Goal: Task Accomplishment & Management: Manage account settings

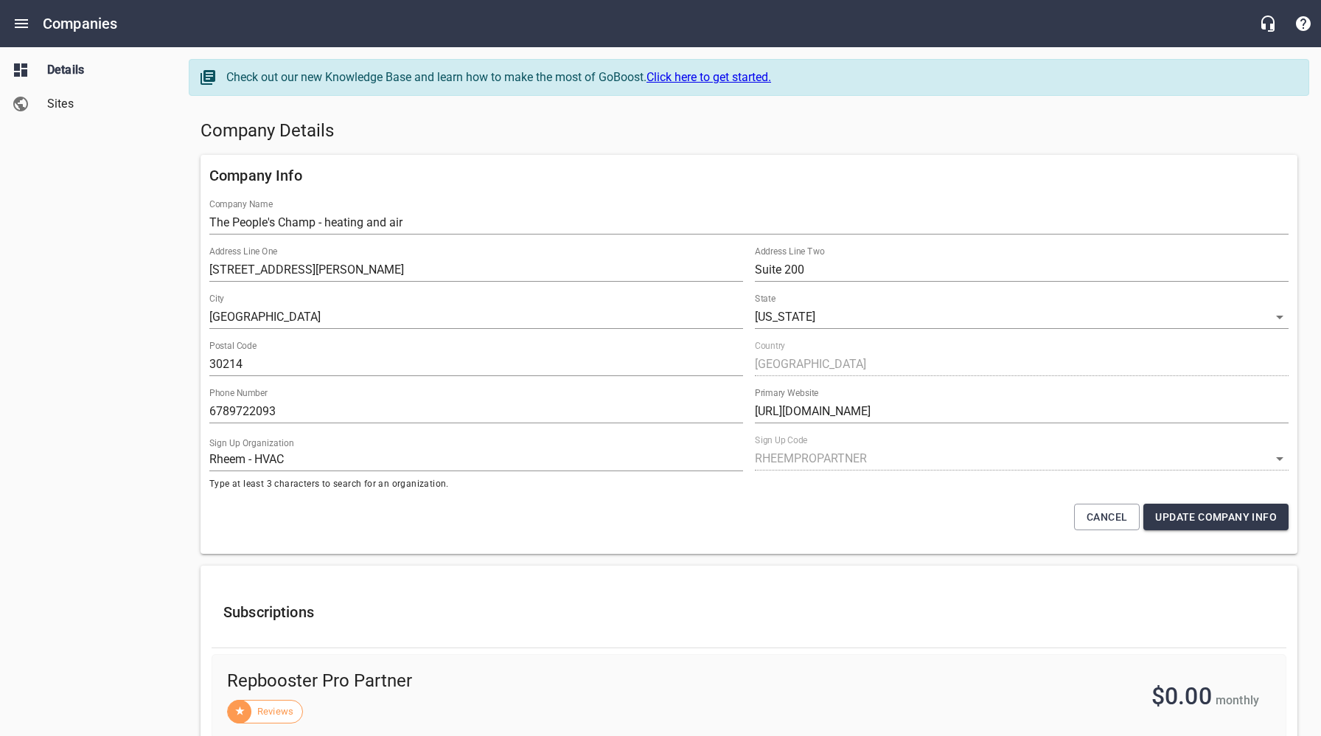
select select "[US_STATE]"
select select "62"
click at [24, 29] on icon "Open drawer" at bounding box center [22, 24] width 18 height 18
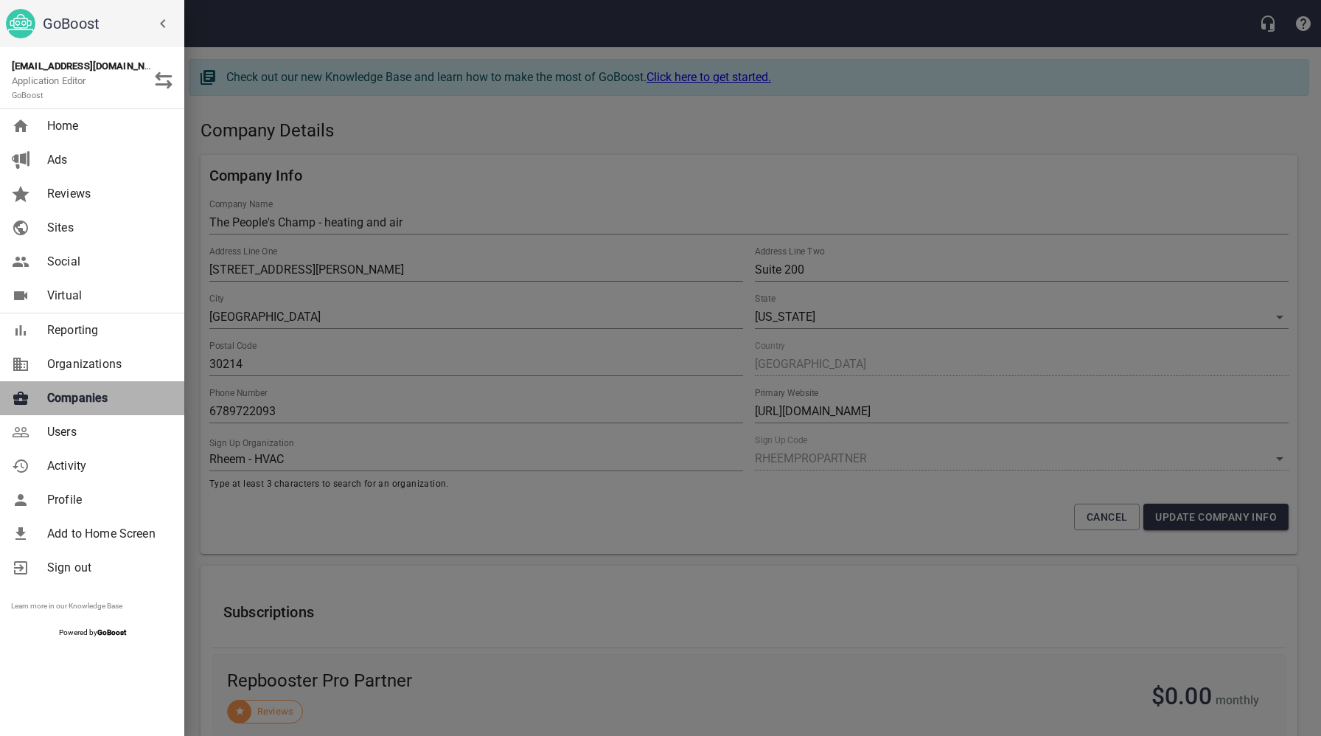
click at [83, 402] on span "Companies" at bounding box center [106, 398] width 119 height 18
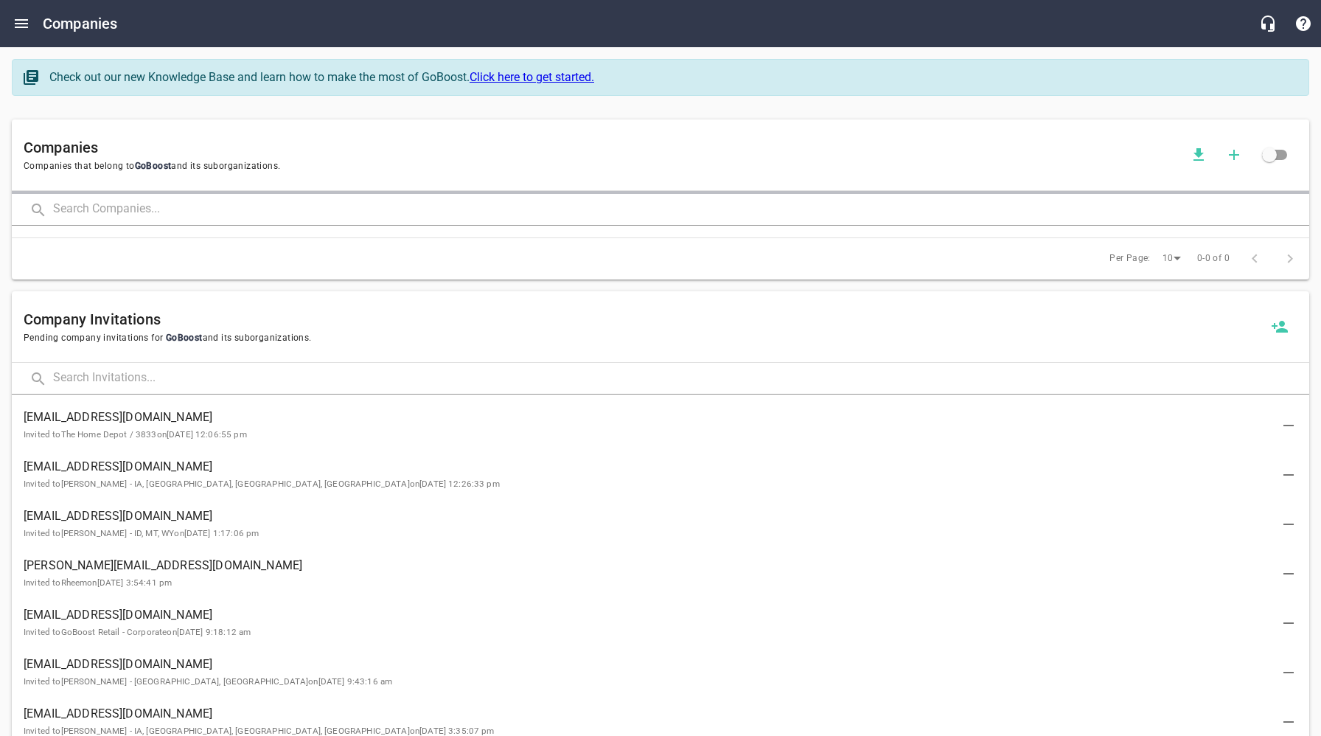
click at [223, 206] on input "text" at bounding box center [681, 210] width 1256 height 32
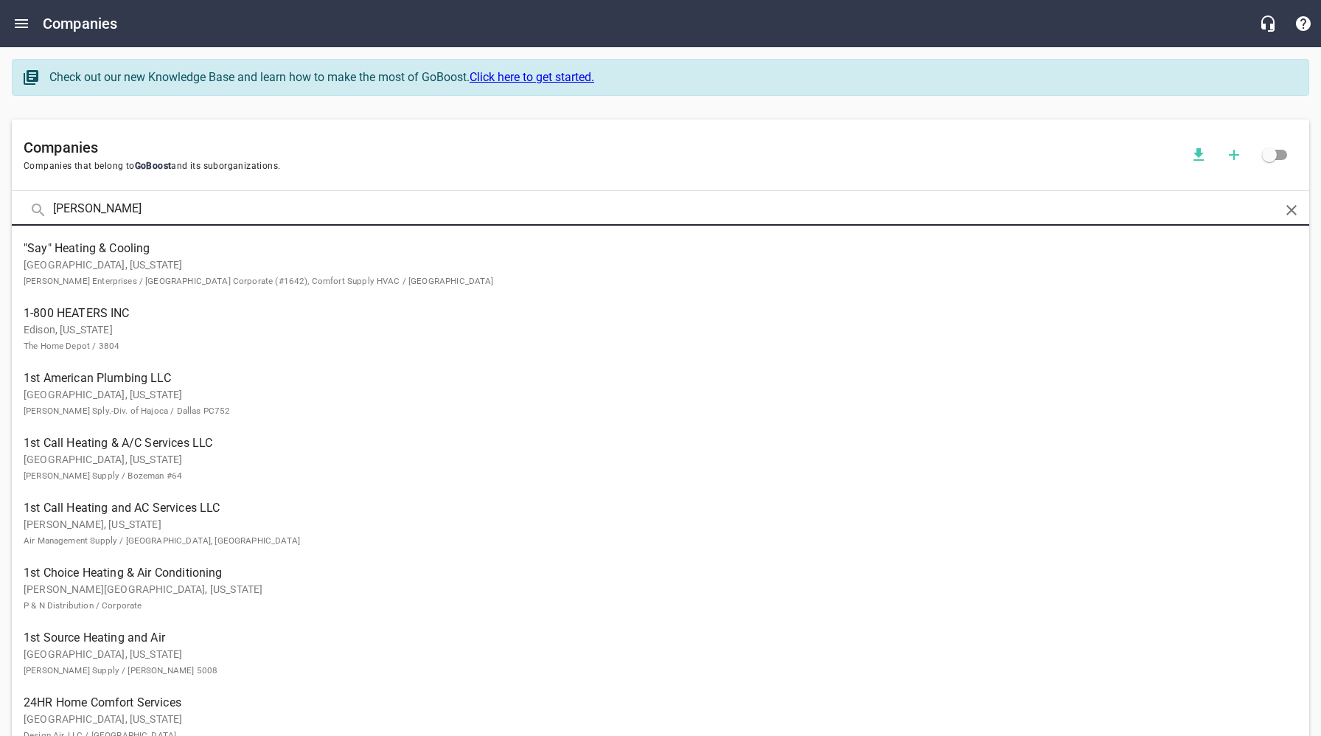
type input "Wetzel"
click button at bounding box center [0, 0] width 0 height 0
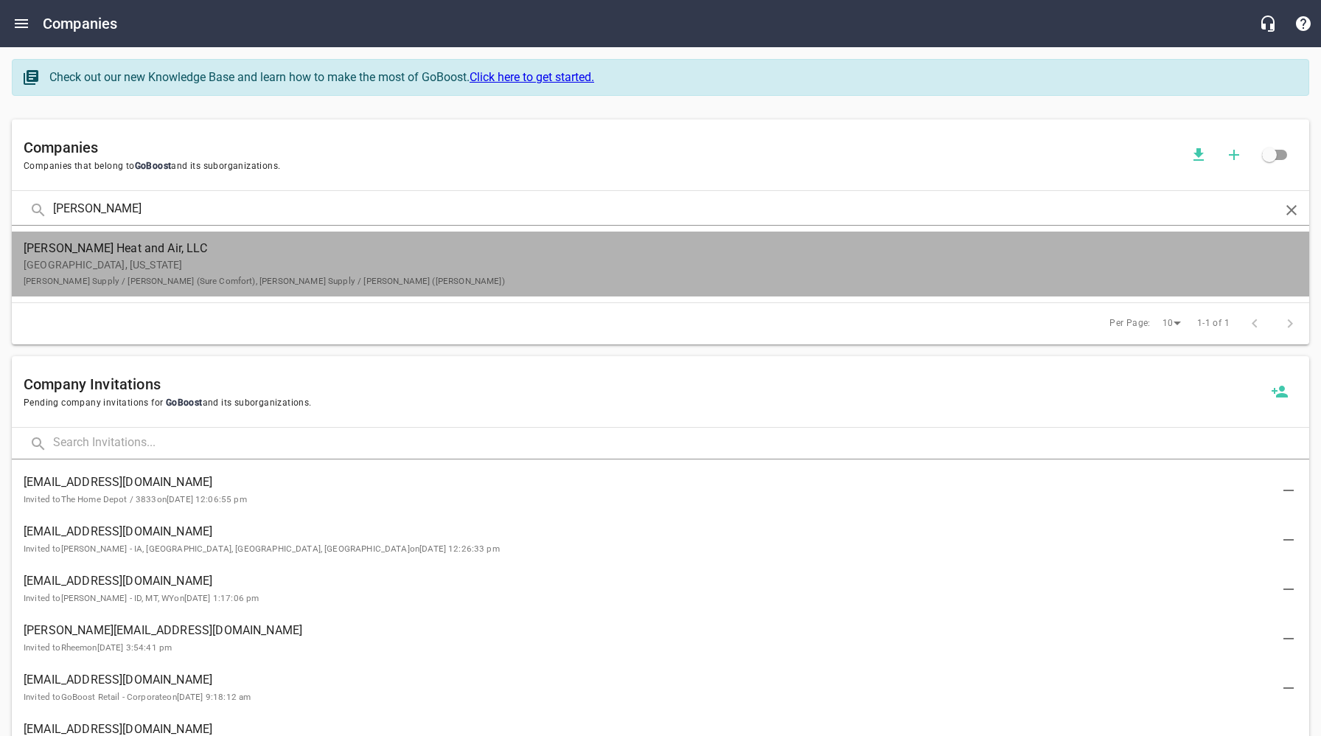
drag, startPoint x: 216, startPoint y: 259, endPoint x: 279, endPoint y: 282, distance: 66.7
click at [216, 259] on p "Winnsboro, Texas Coburn Supply / Tyler (Sure Comfort), Coburn Supply / Tyler (R…" at bounding box center [649, 272] width 1250 height 31
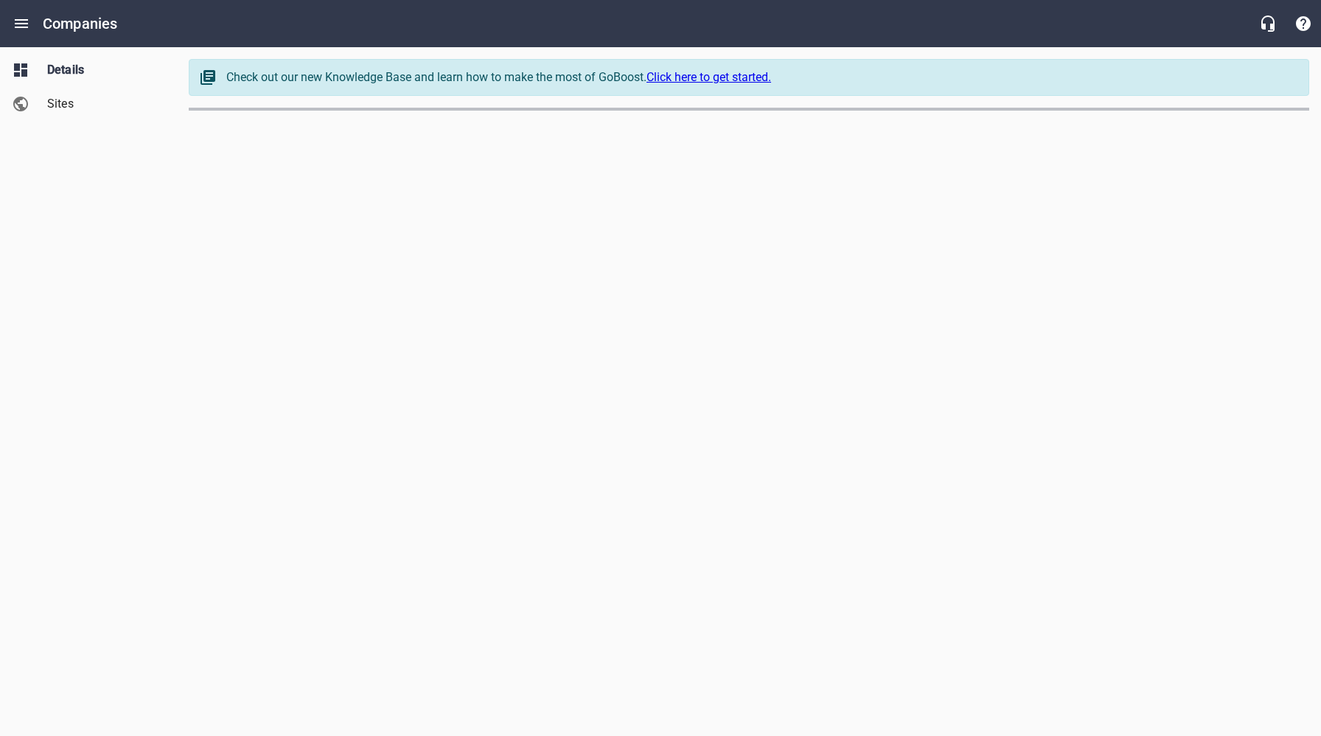
select select "[US_STATE]"
select select "63"
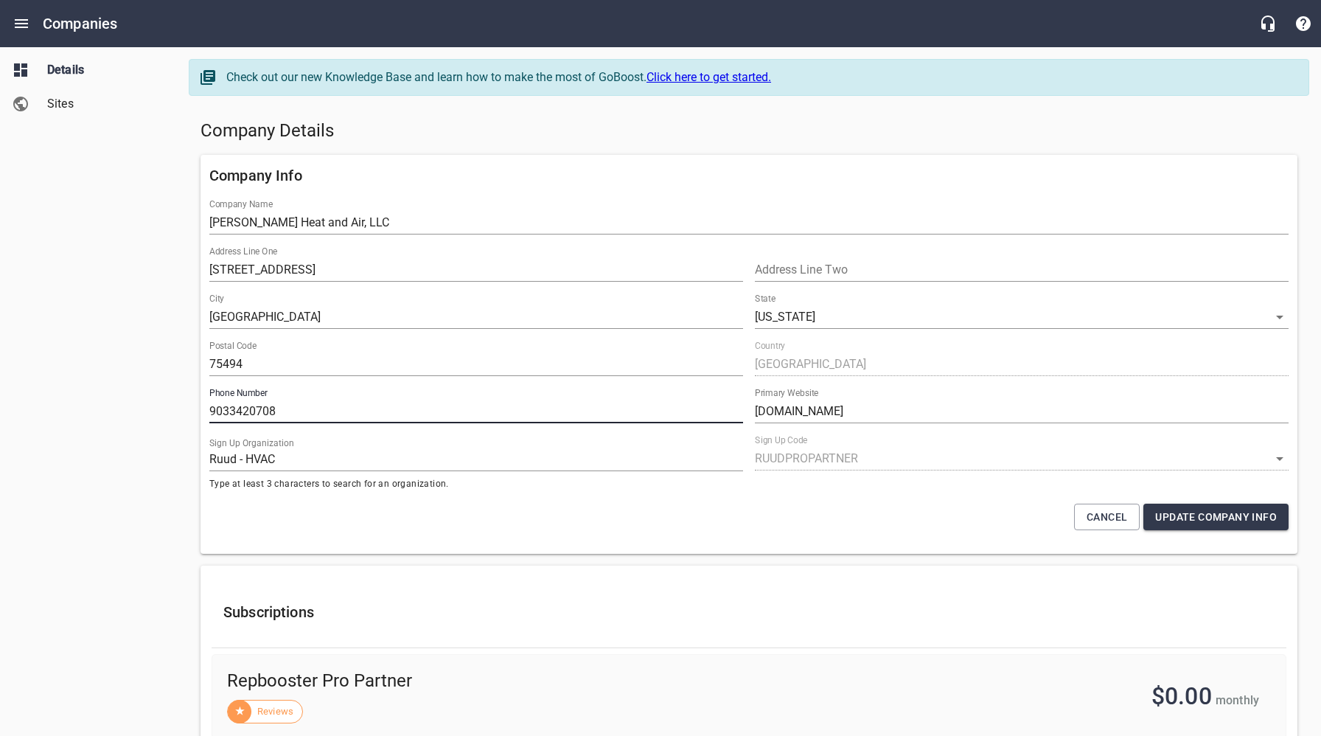
drag, startPoint x: 287, startPoint y: 416, endPoint x: 193, endPoint y: 411, distance: 94.5
click at [195, 411] on div "Company Info Company Name Wetzel's Heat and Air, LLC Address Line One 818 S Wal…" at bounding box center [749, 354] width 1109 height 411
click at [523, 134] on h5 "Company Details" at bounding box center [749, 131] width 1097 height 24
click at [562, 137] on h5 "Company Details" at bounding box center [749, 131] width 1097 height 24
click at [24, 24] on icon "Open drawer" at bounding box center [21, 23] width 13 height 9
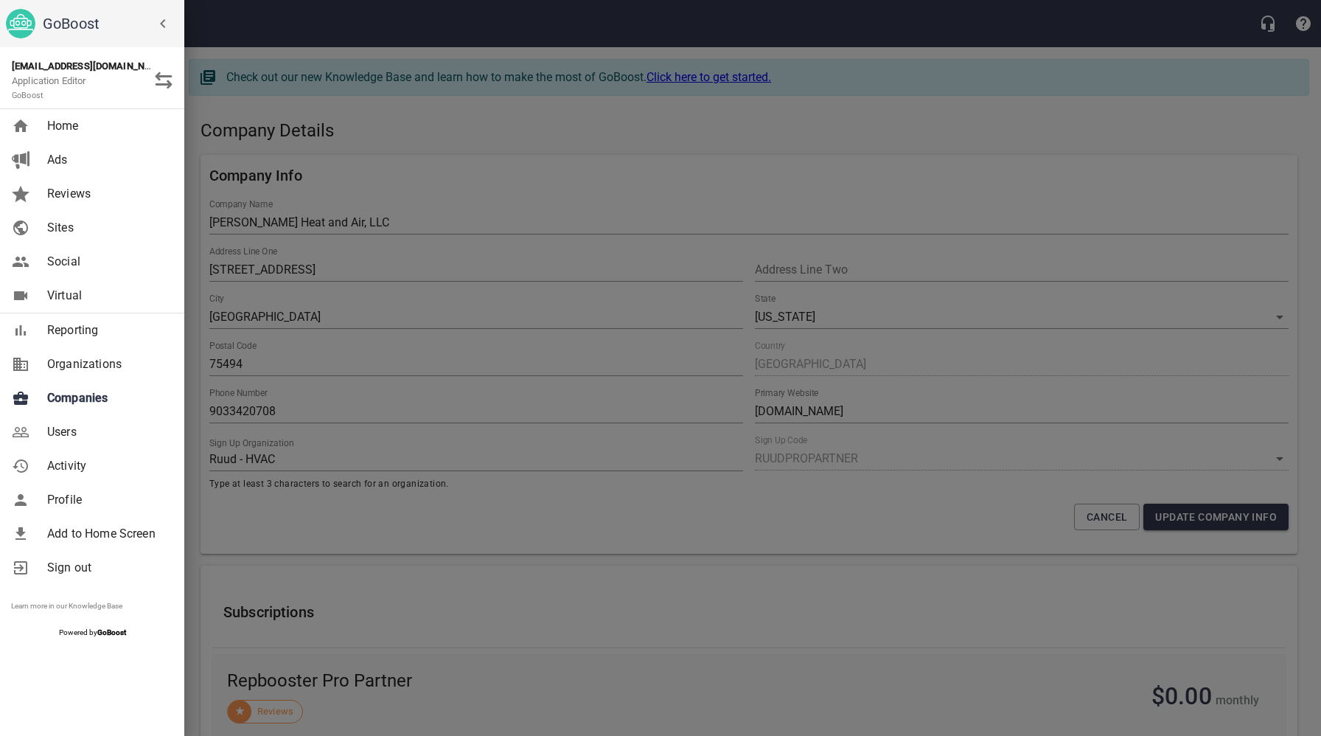
click at [87, 397] on span "Companies" at bounding box center [106, 398] width 119 height 18
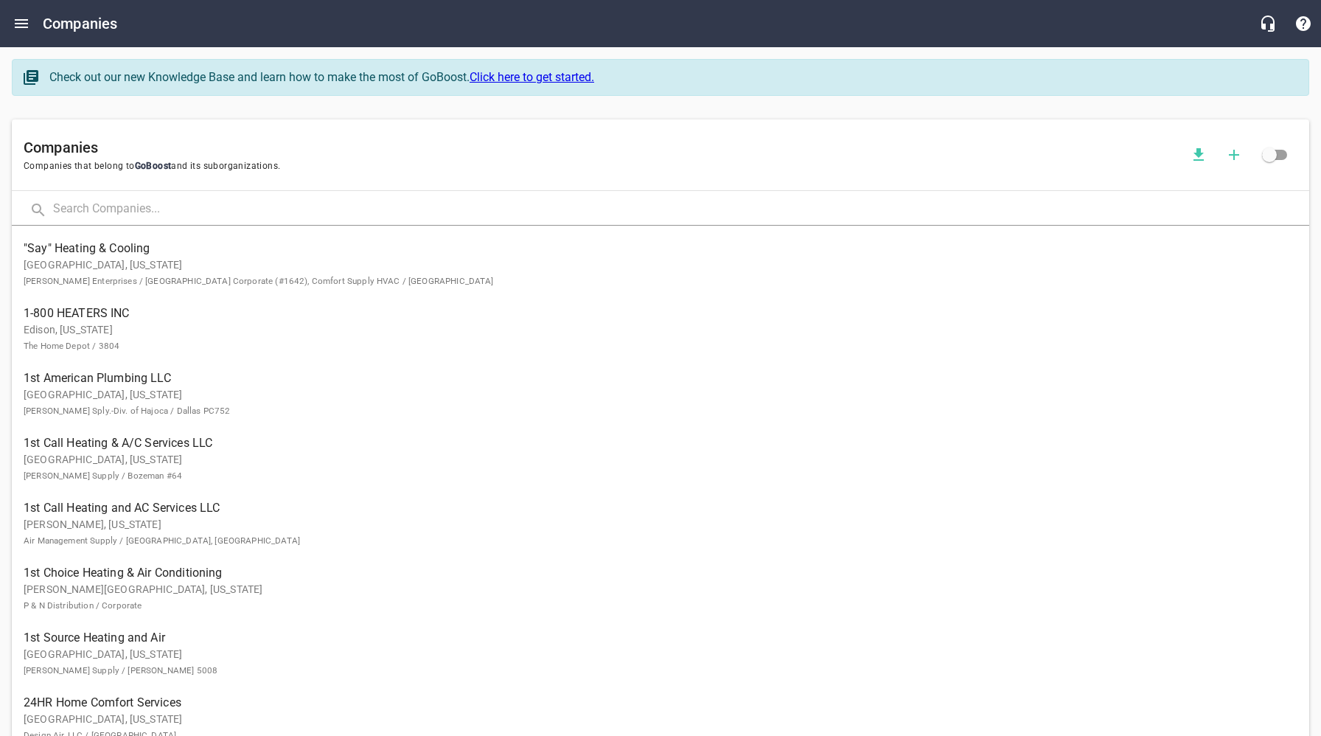
click at [206, 215] on input "text" at bounding box center [681, 210] width 1256 height 32
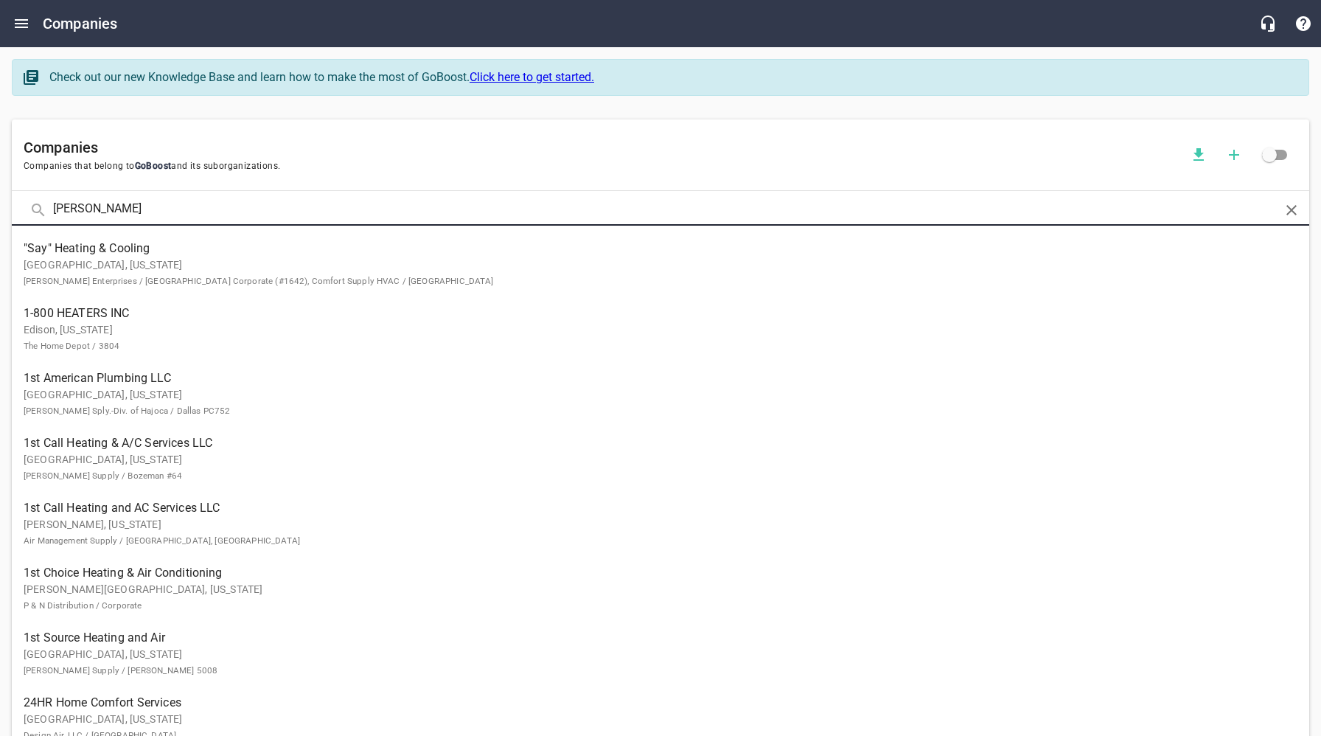
type input "Conner"
click button at bounding box center [0, 0] width 0 height 0
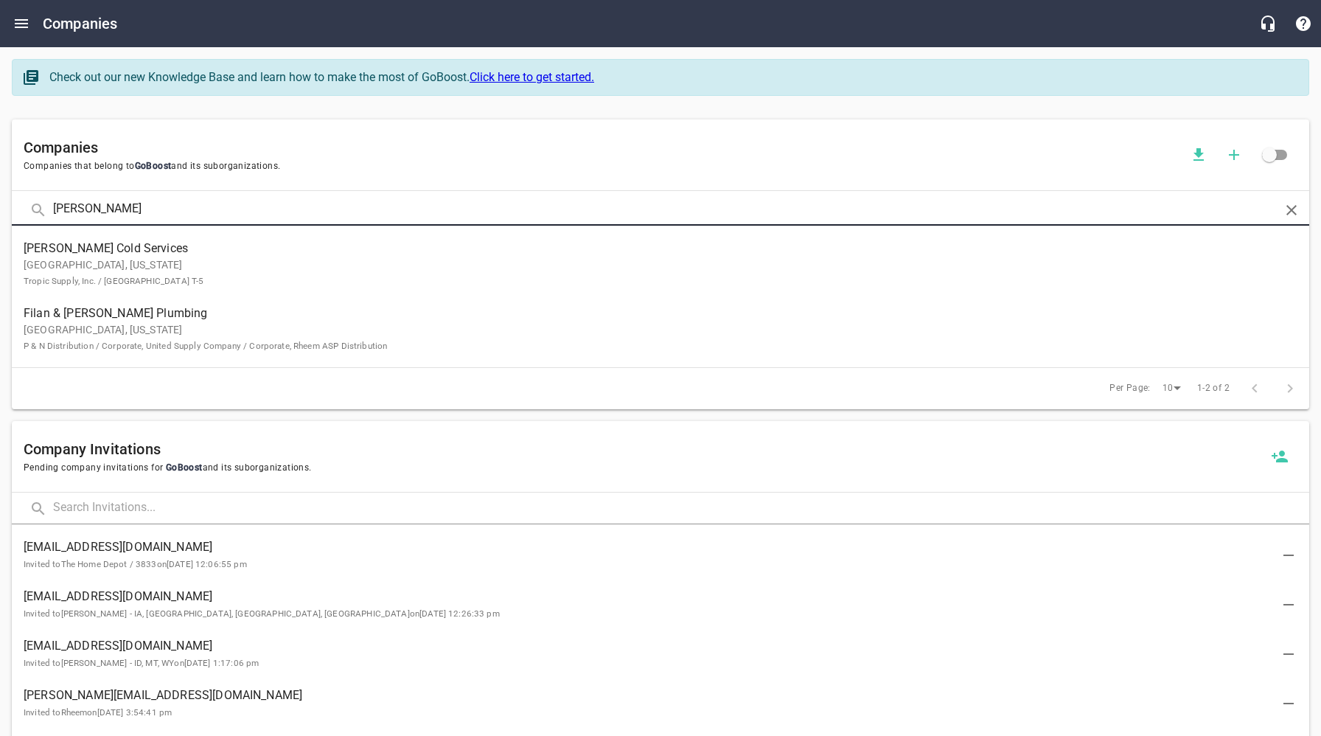
click at [175, 257] on p "West Palm Beach, Florida Tropic Supply, Inc. / West Palm Beach T-5" at bounding box center [649, 272] width 1250 height 31
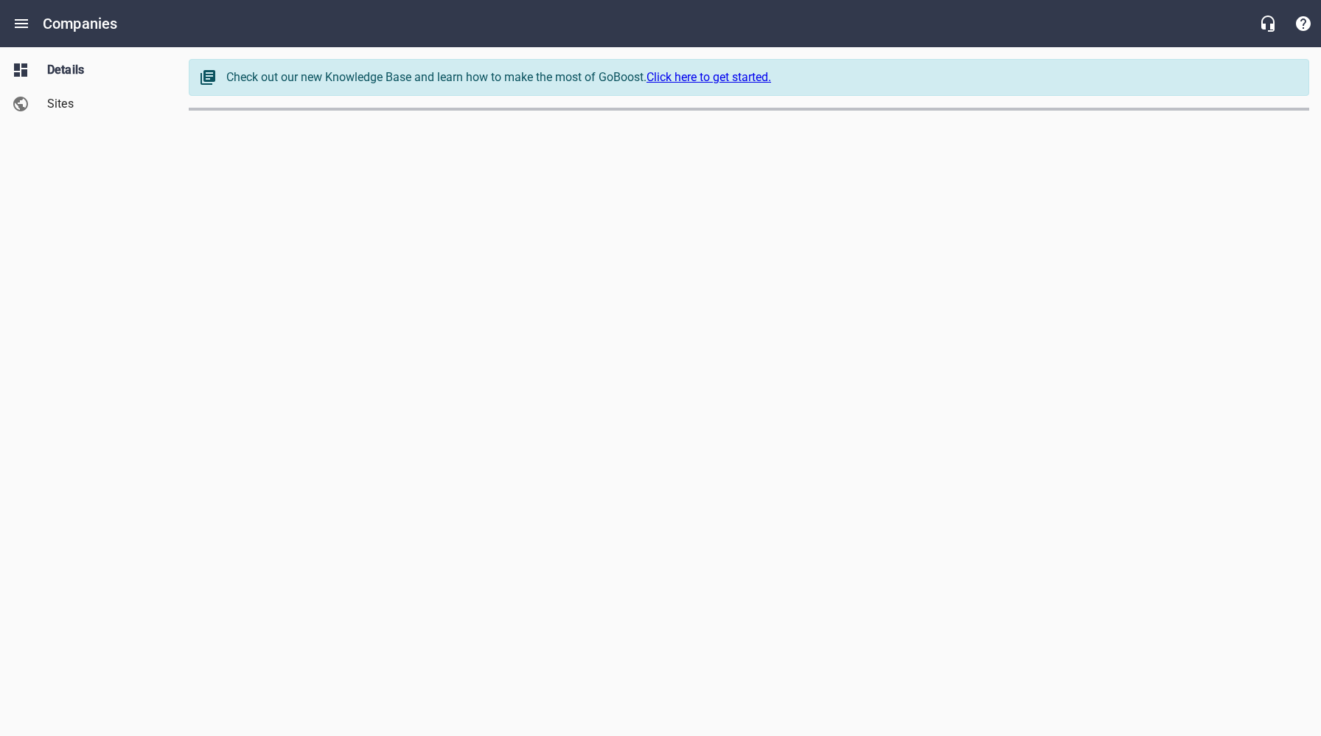
select select "[US_STATE]"
select select "49"
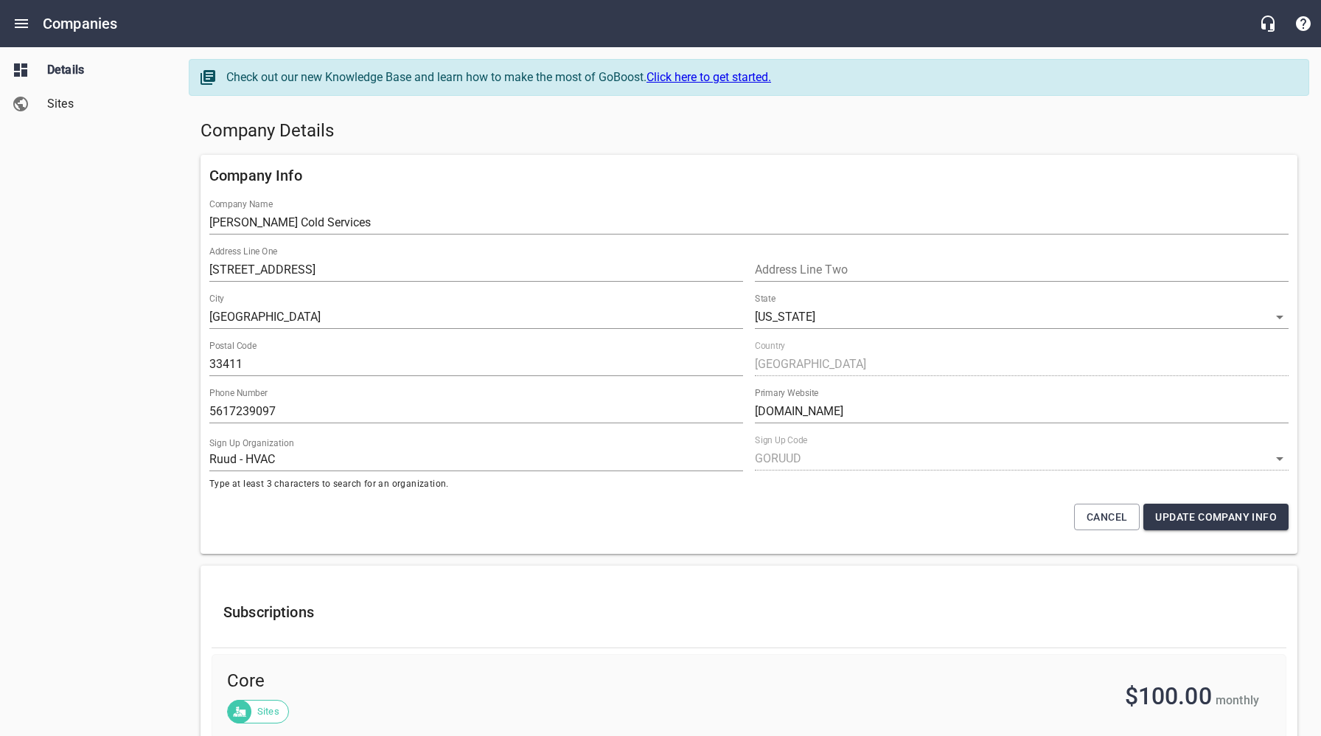
click at [220, 268] on input "9120 Bellhurst Way, #103" at bounding box center [476, 270] width 534 height 24
type input "9020 Bellhurst Way, #103"
click at [1216, 513] on span "Update Company Info" at bounding box center [1216, 517] width 122 height 18
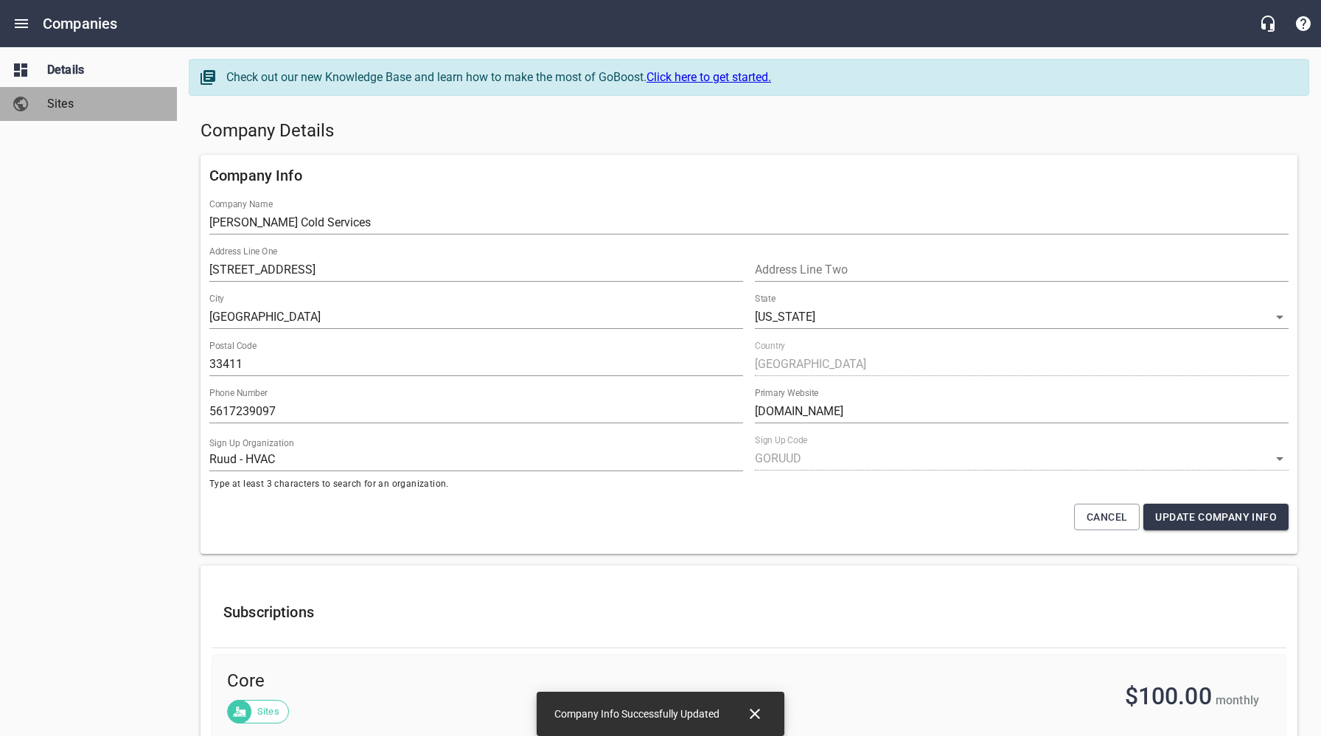
click at [72, 110] on span "Sites" at bounding box center [103, 104] width 112 height 18
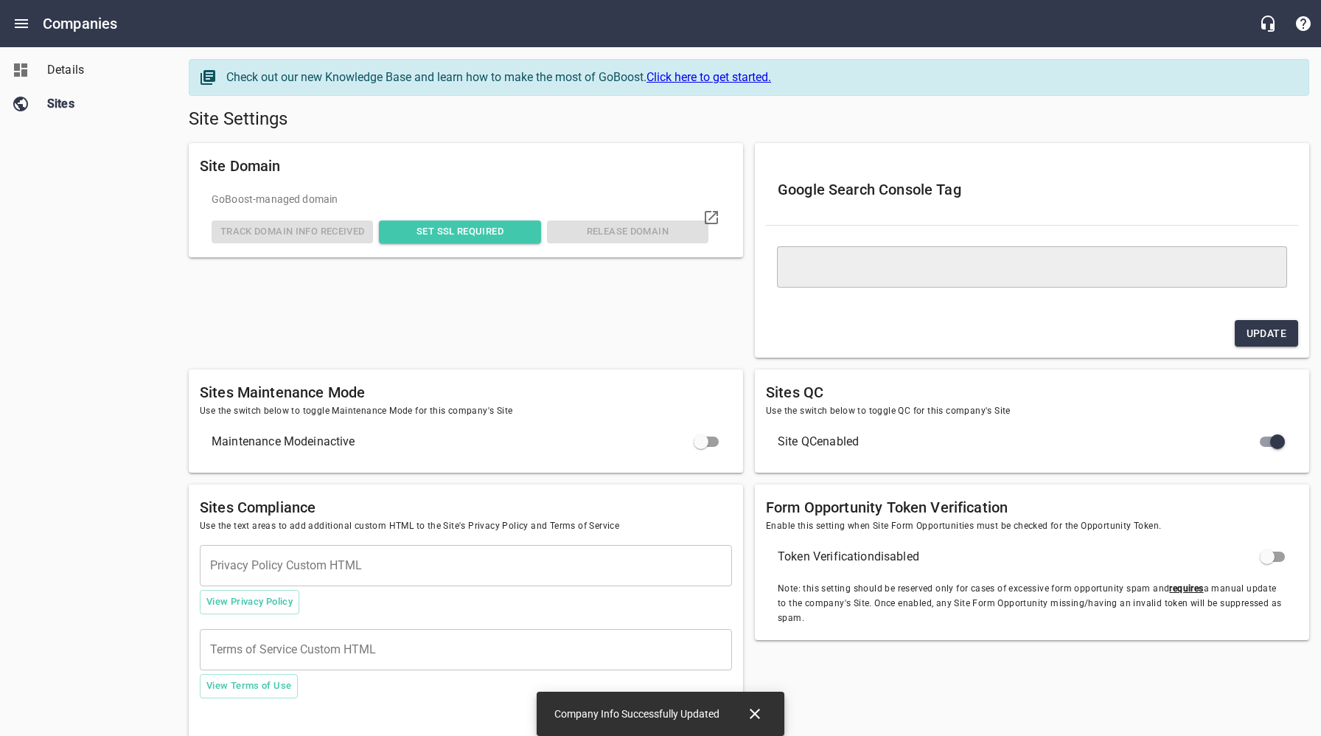
type textarea "<meta name="google-site-verification" content="P91j84eYN99HGdSAYY5qrZ39Hi4CnOG4…"
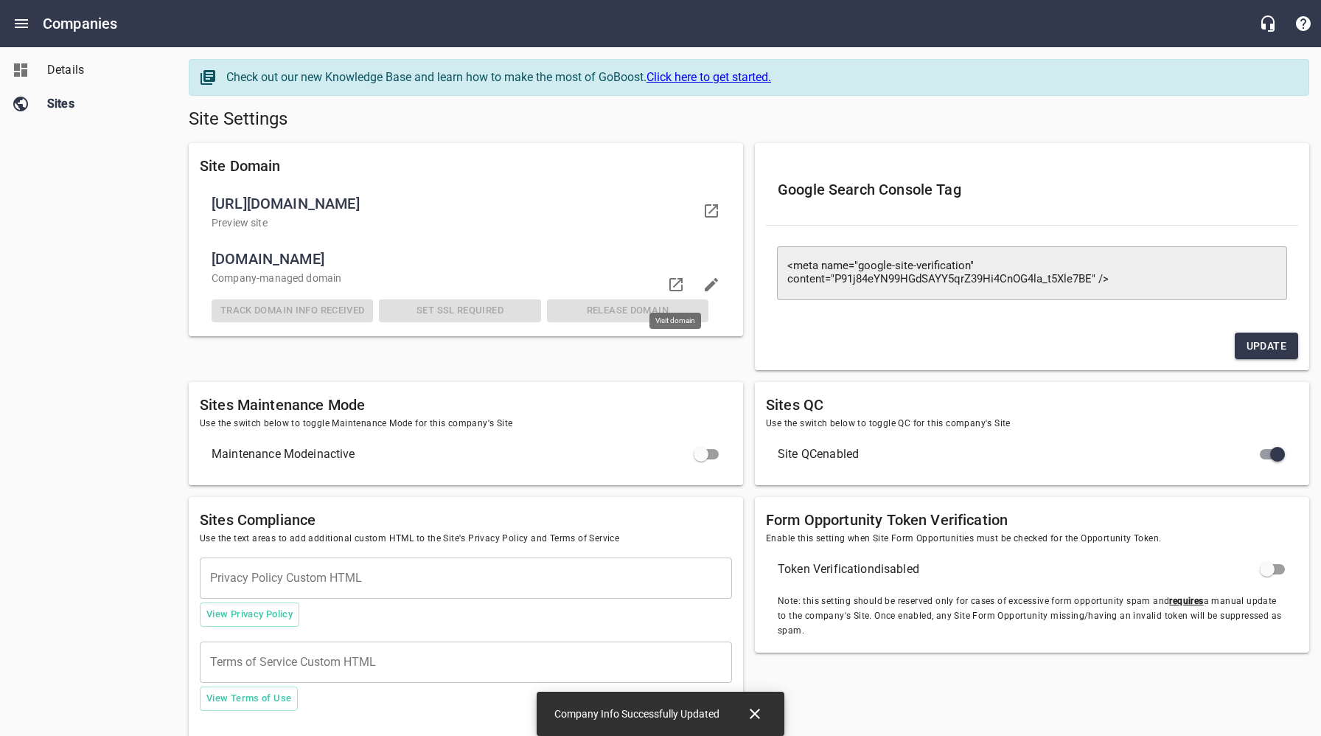
click at [677, 286] on icon at bounding box center [676, 285] width 18 height 18
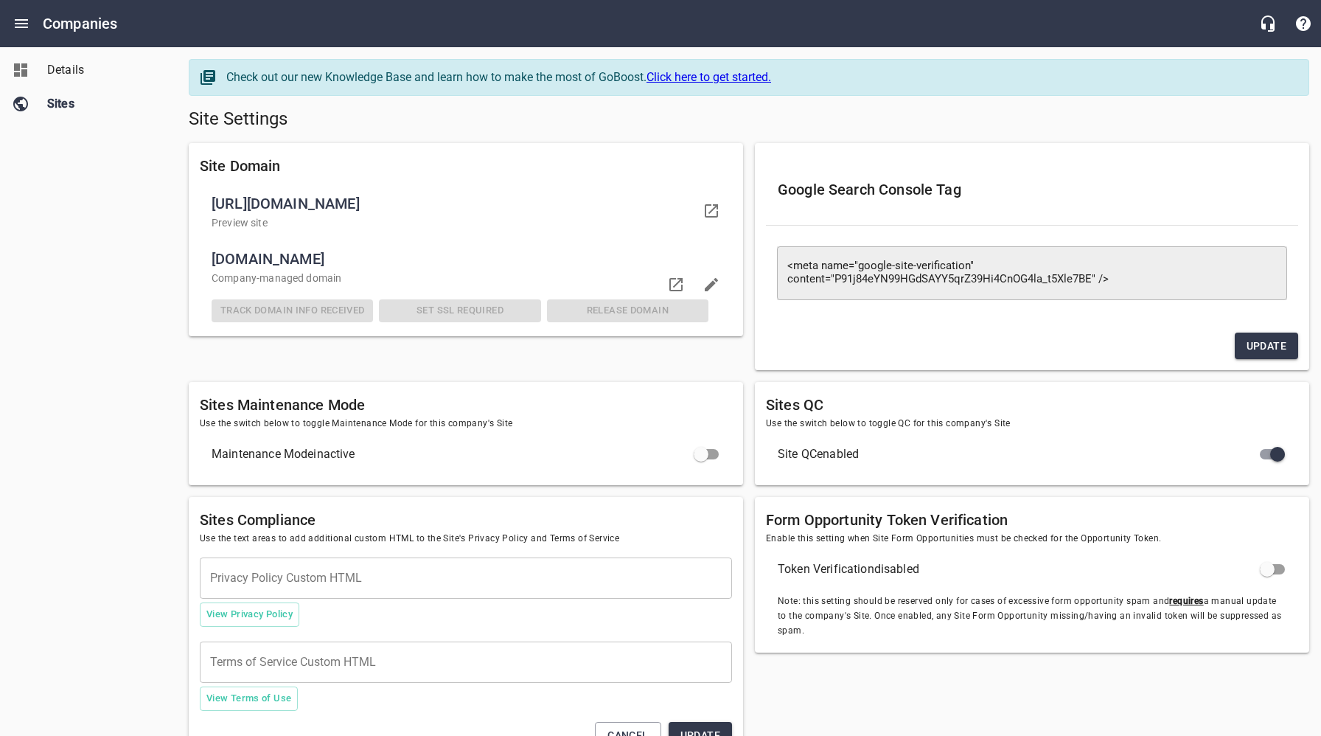
drag, startPoint x: 712, startPoint y: 127, endPoint x: 661, endPoint y: 125, distance: 50.9
click at [712, 127] on h5 "Site Settings" at bounding box center [749, 120] width 1120 height 24
click at [59, 69] on span "Details" at bounding box center [103, 70] width 112 height 18
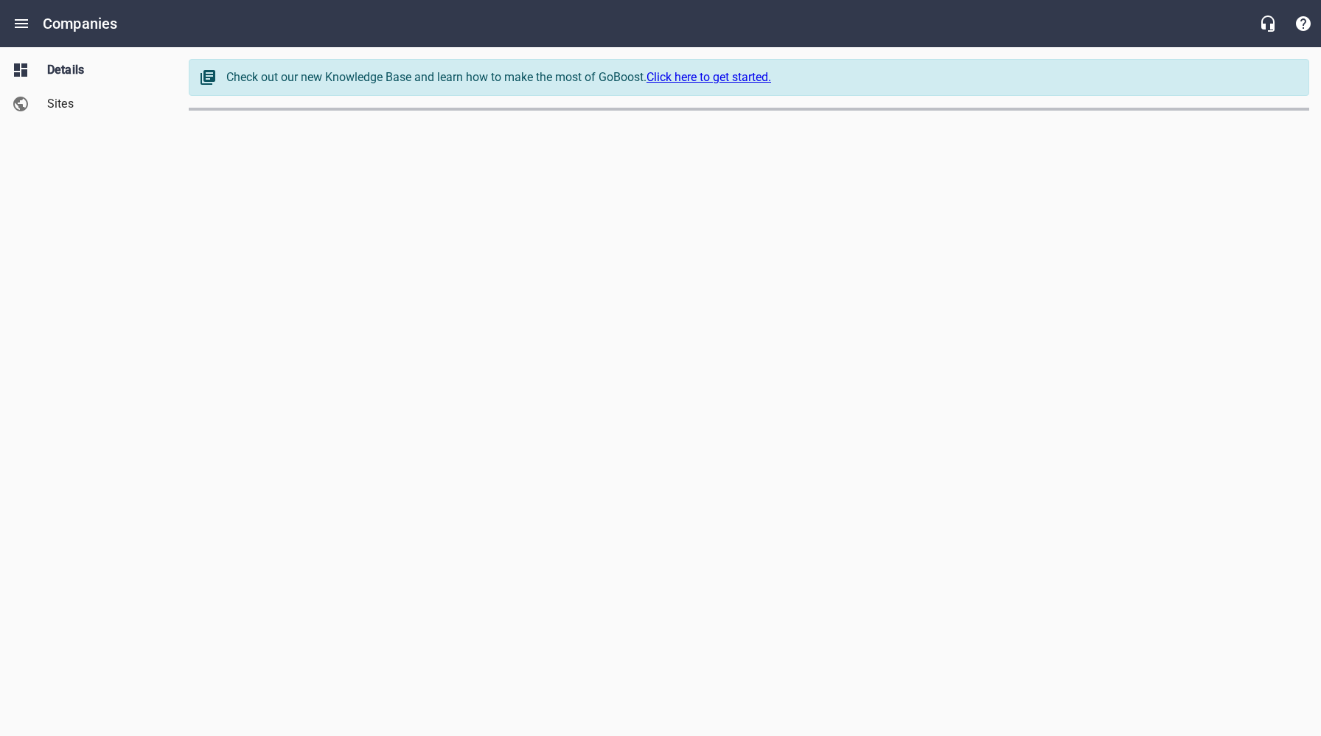
select select "[US_STATE]"
select select "49"
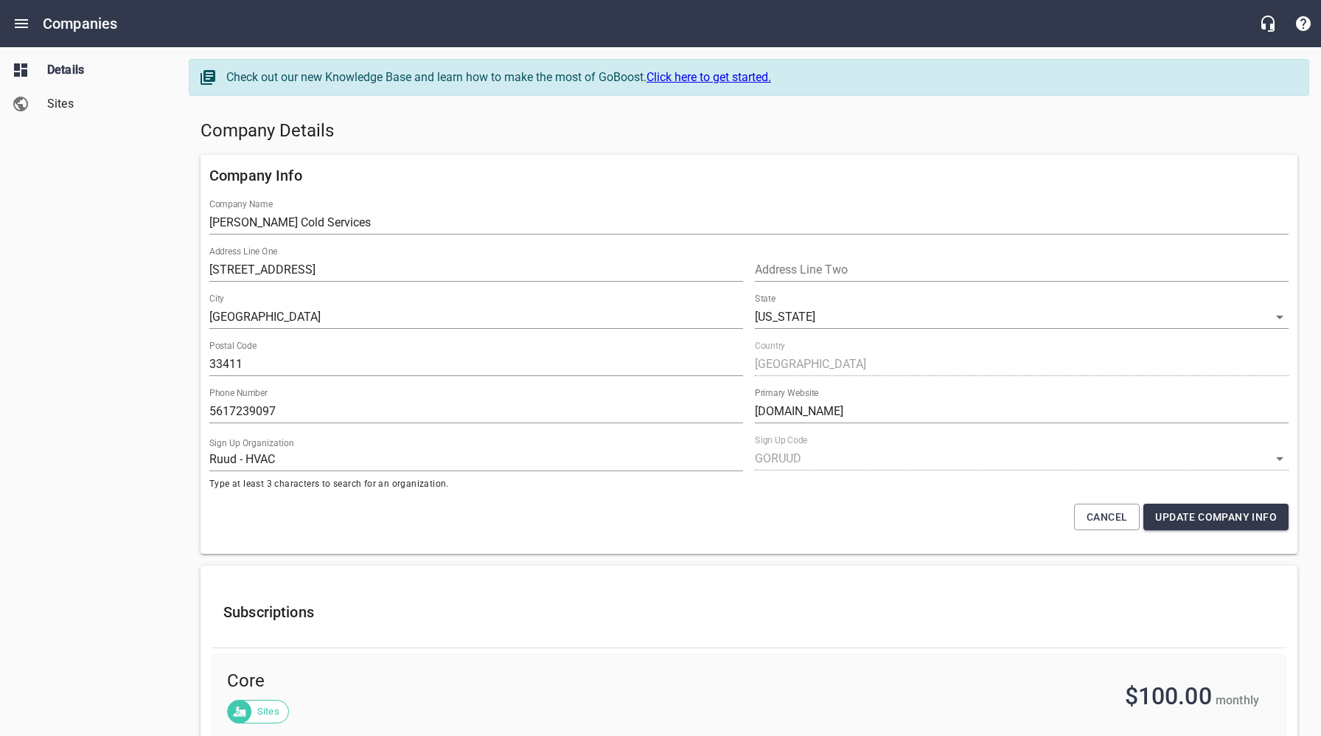
click at [588, 129] on h5 "Company Details" at bounding box center [749, 131] width 1097 height 24
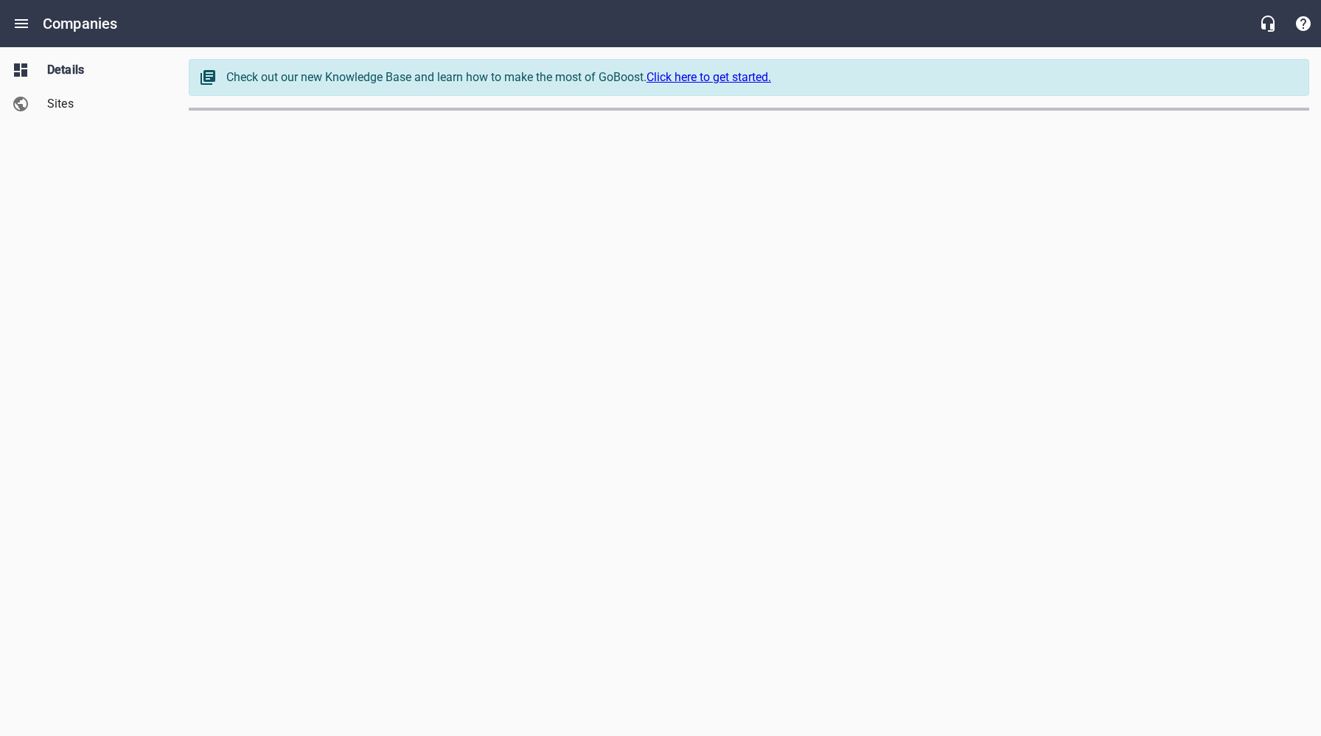
select select "[US_STATE]"
select select "62"
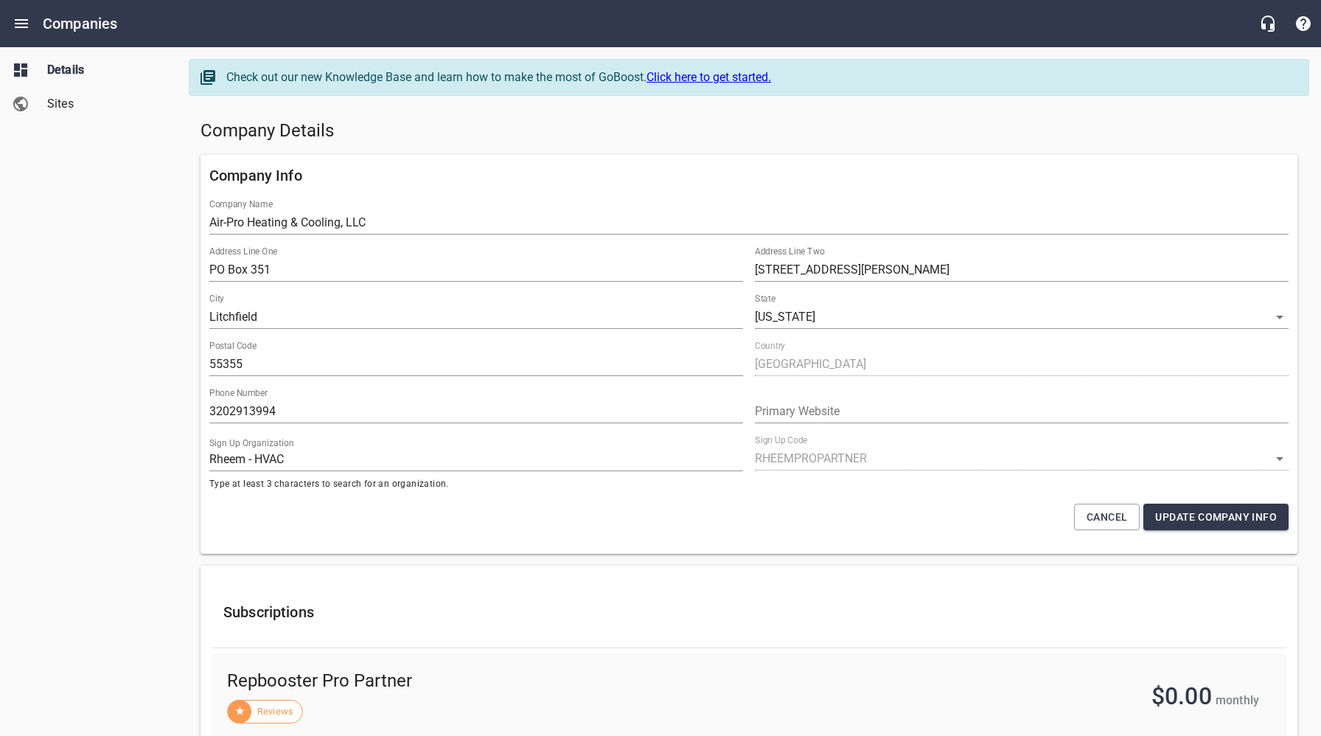
drag, startPoint x: 655, startPoint y: 141, endPoint x: 596, endPoint y: 142, distance: 59.0
click at [655, 141] on h5 "Company Details" at bounding box center [749, 131] width 1097 height 24
drag, startPoint x: 58, startPoint y: 100, endPoint x: 128, endPoint y: 121, distance: 73.2
click at [58, 100] on span "Sites" at bounding box center [103, 104] width 112 height 18
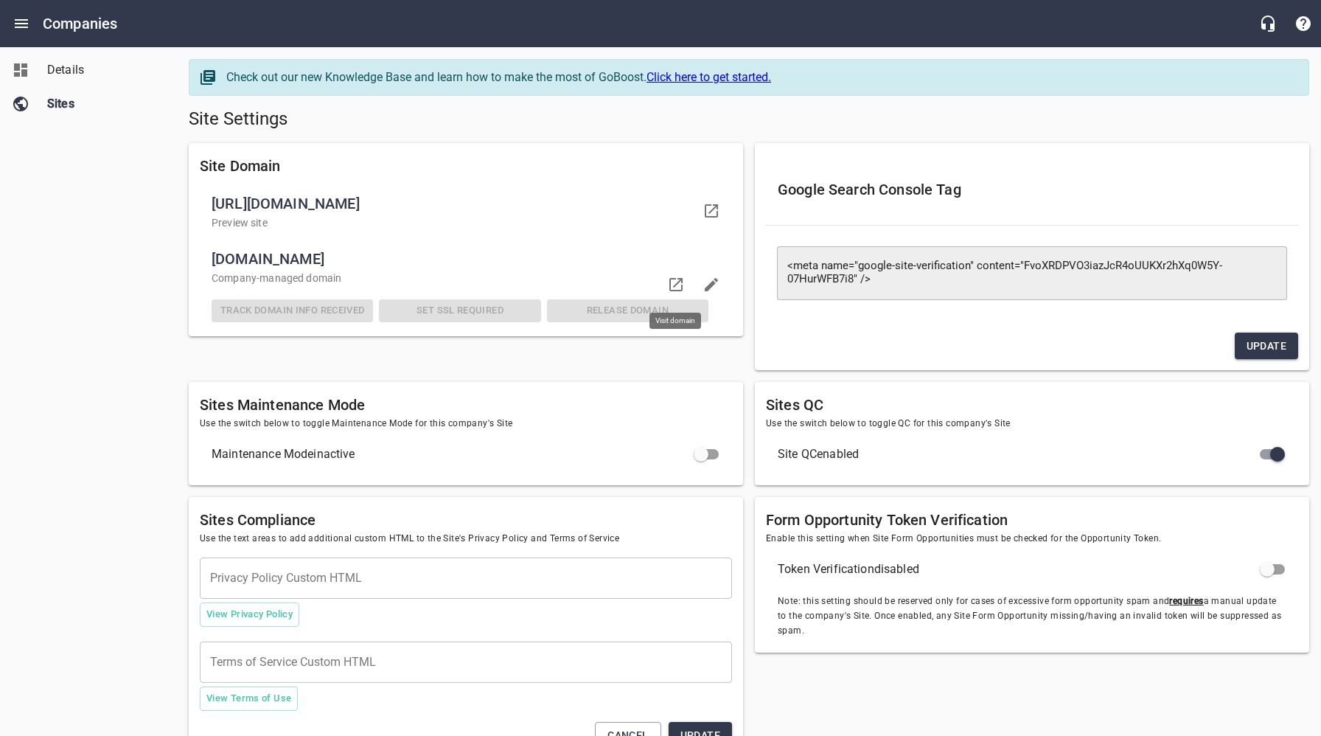
click at [674, 282] on icon at bounding box center [676, 285] width 18 height 18
click at [119, 375] on div "Details Sites" at bounding box center [89, 368] width 178 height 736
click at [145, 213] on div "Details Sites" at bounding box center [89, 368] width 178 height 736
click at [24, 22] on icon "Open drawer" at bounding box center [22, 24] width 18 height 18
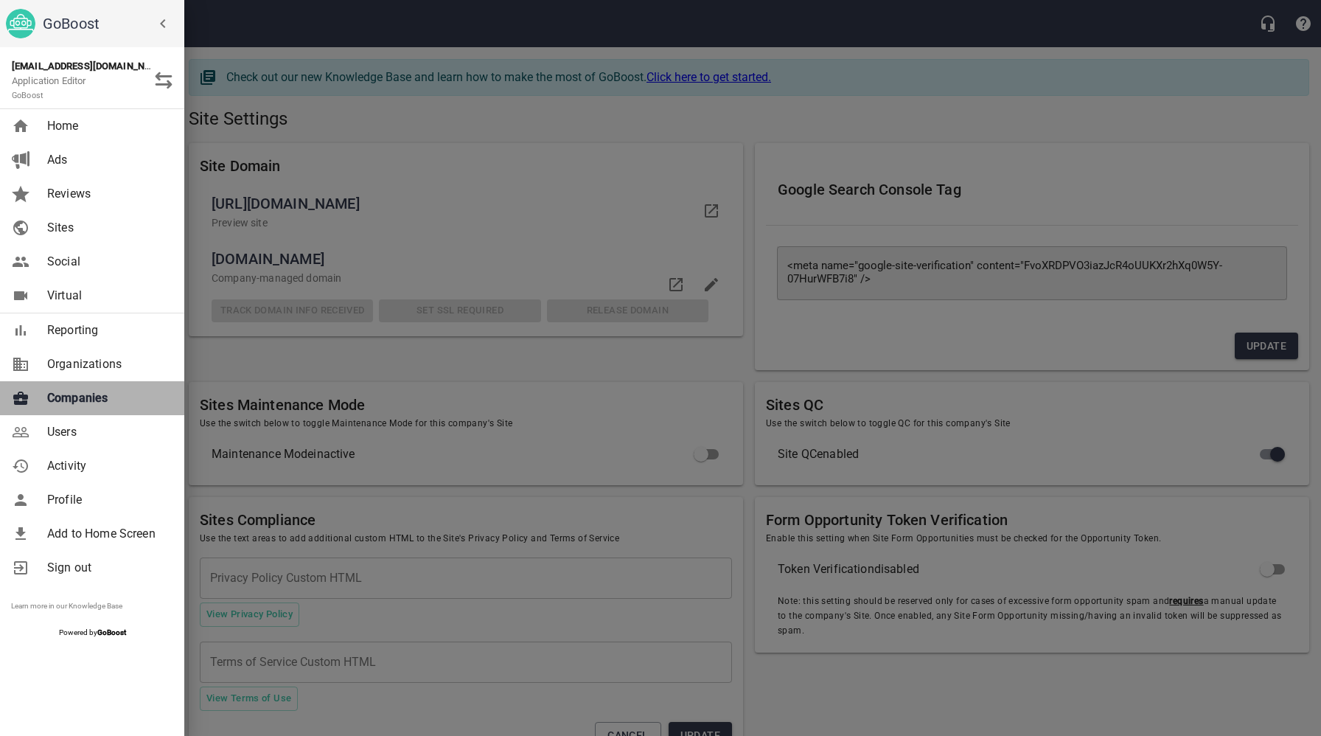
click at [86, 399] on span "Companies" at bounding box center [106, 398] width 119 height 18
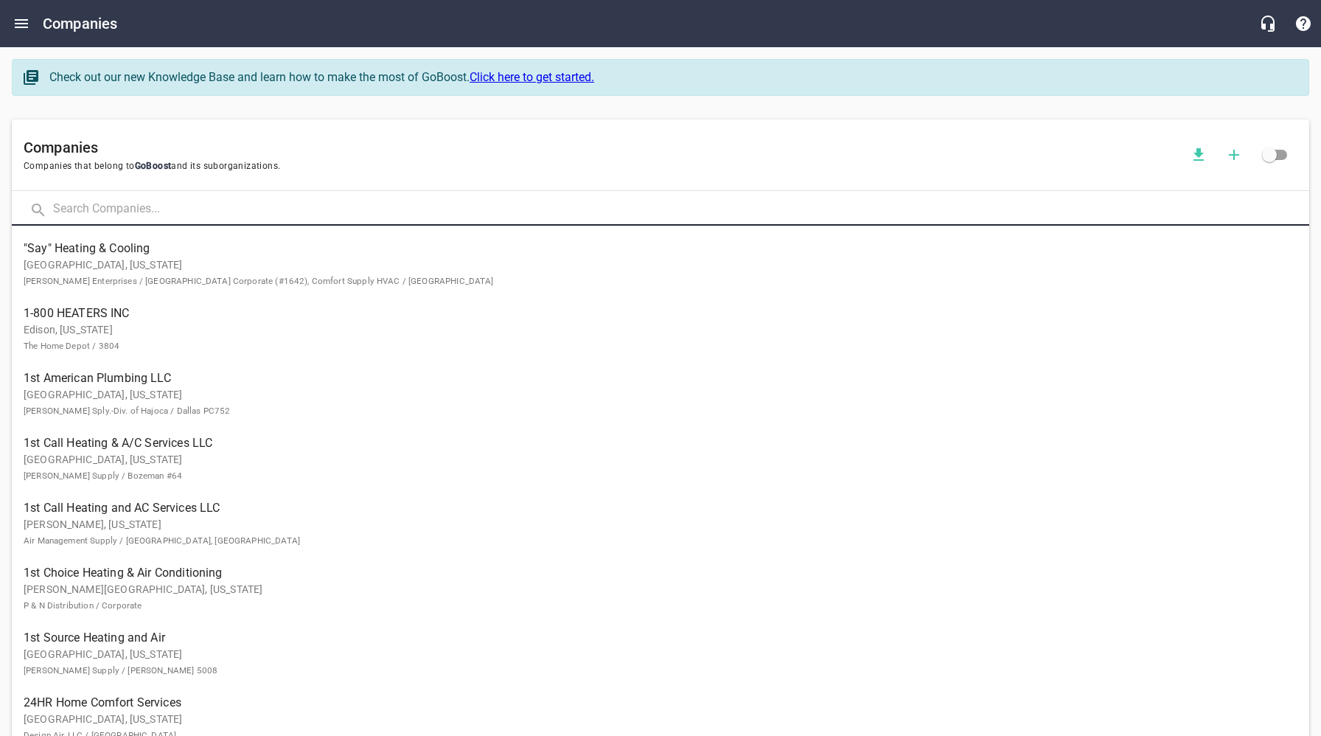
click at [299, 212] on input "text" at bounding box center [681, 210] width 1256 height 32
type input "[PERSON_NAME]"
click button at bounding box center [0, 0] width 0 height 0
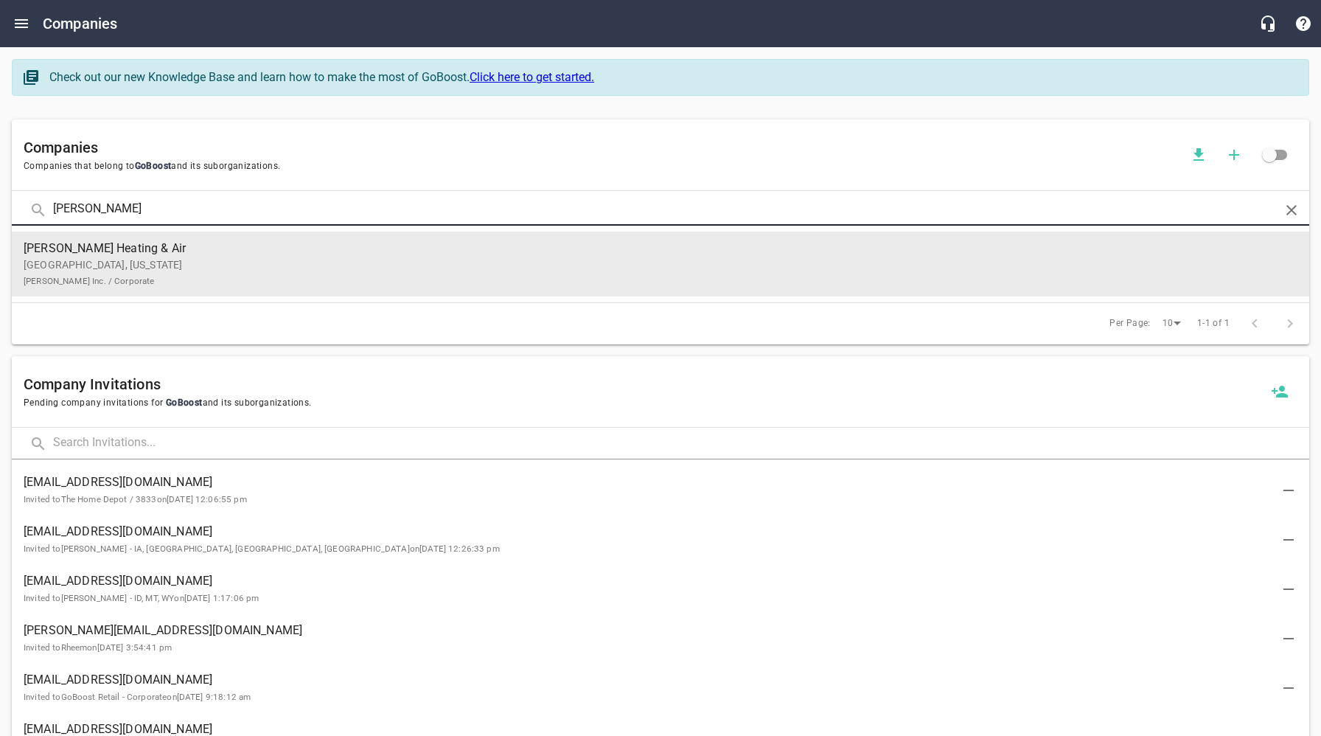
click at [251, 279] on p "[GEOGRAPHIC_DATA], [US_STATE] [PERSON_NAME] Inc. / Corporate" at bounding box center [649, 272] width 1250 height 31
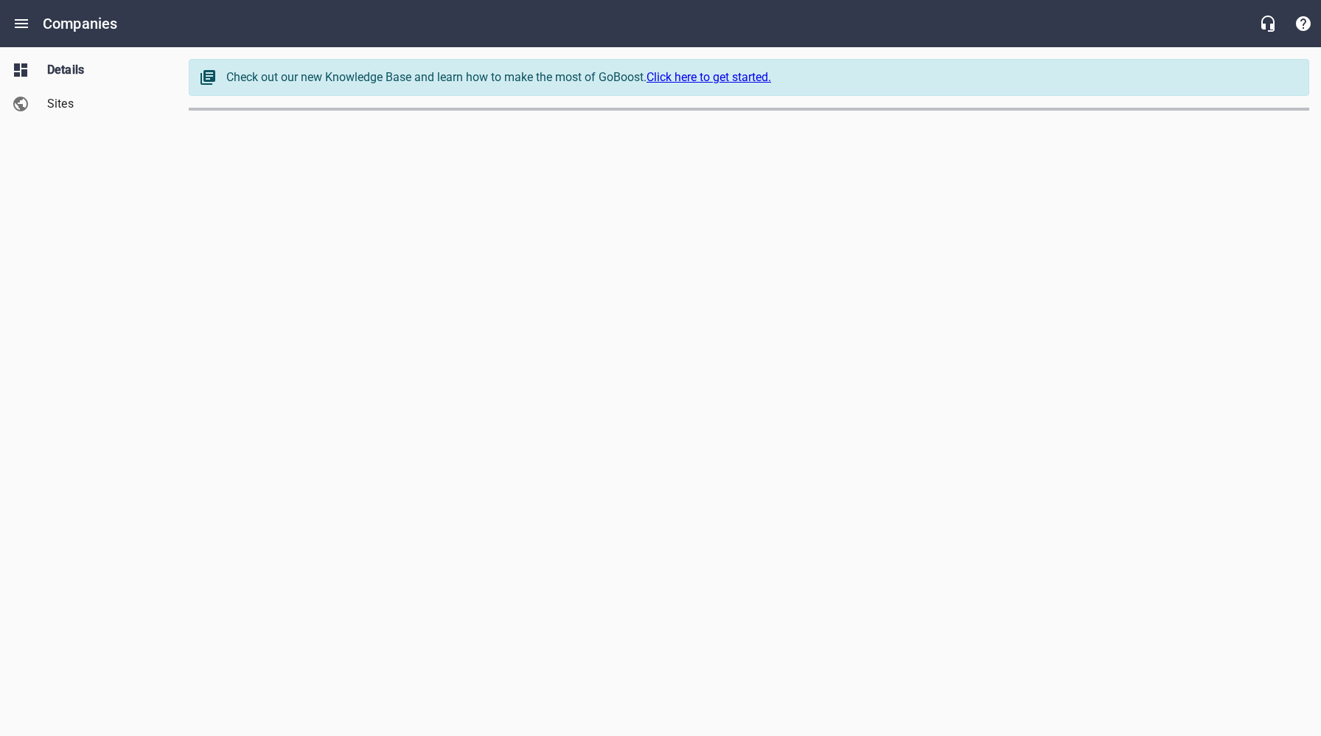
select select "[US_STATE]"
select select "62"
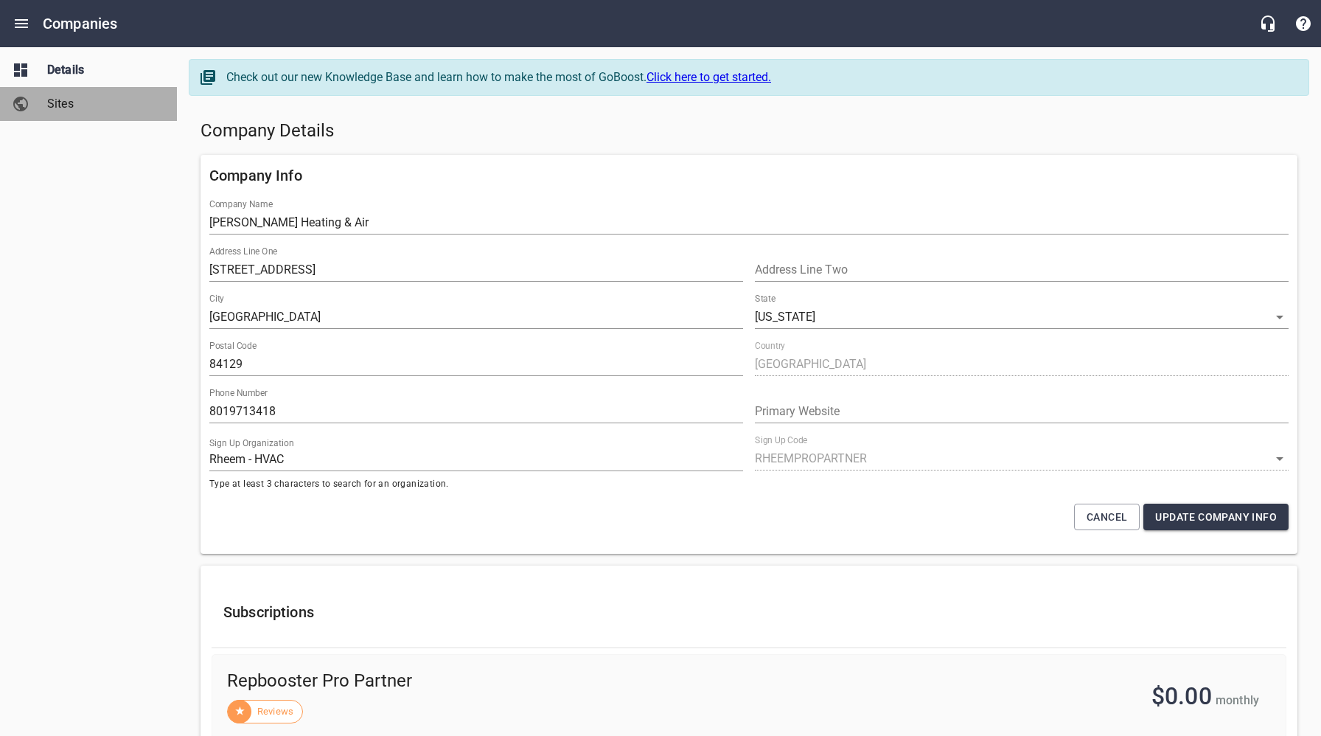
click at [72, 108] on span "Sites" at bounding box center [103, 104] width 112 height 18
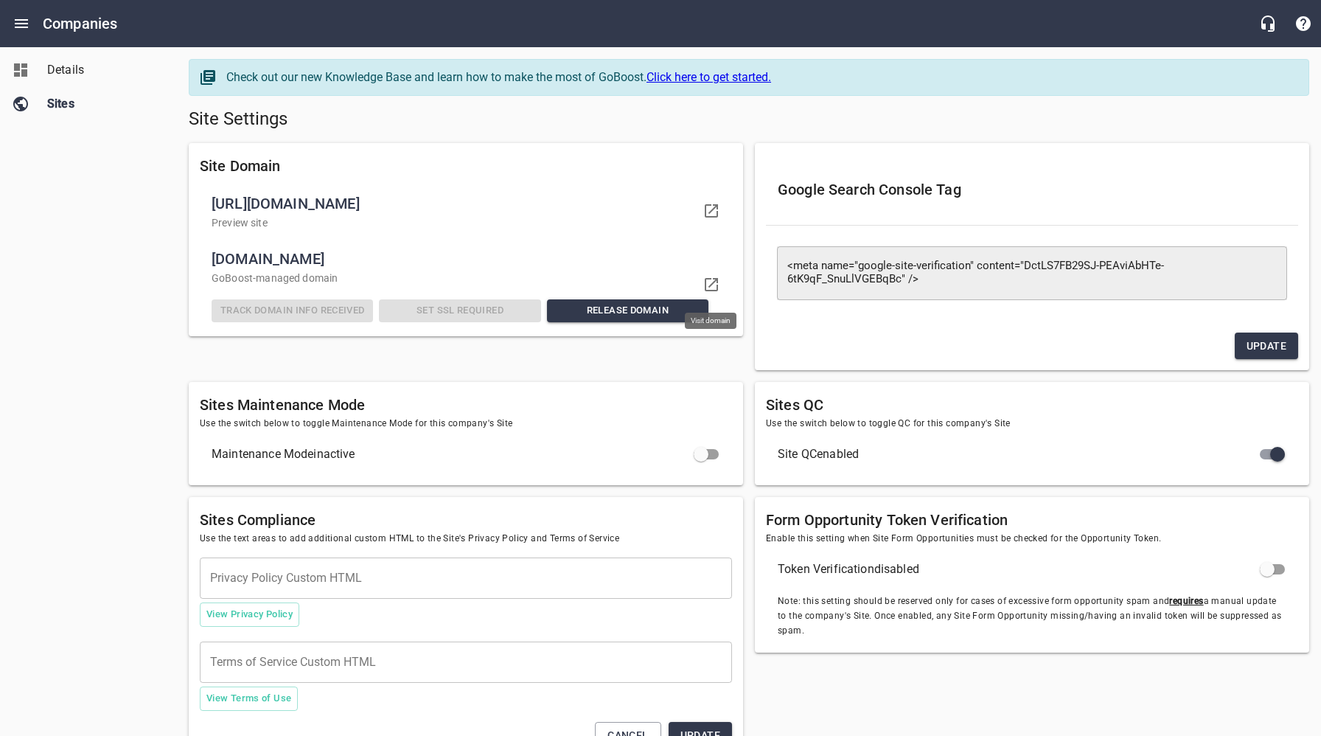
click at [712, 282] on icon at bounding box center [711, 284] width 13 height 13
drag, startPoint x: 58, startPoint y: 71, endPoint x: 79, endPoint y: 84, distance: 24.5
click at [58, 70] on span "Details" at bounding box center [103, 70] width 112 height 18
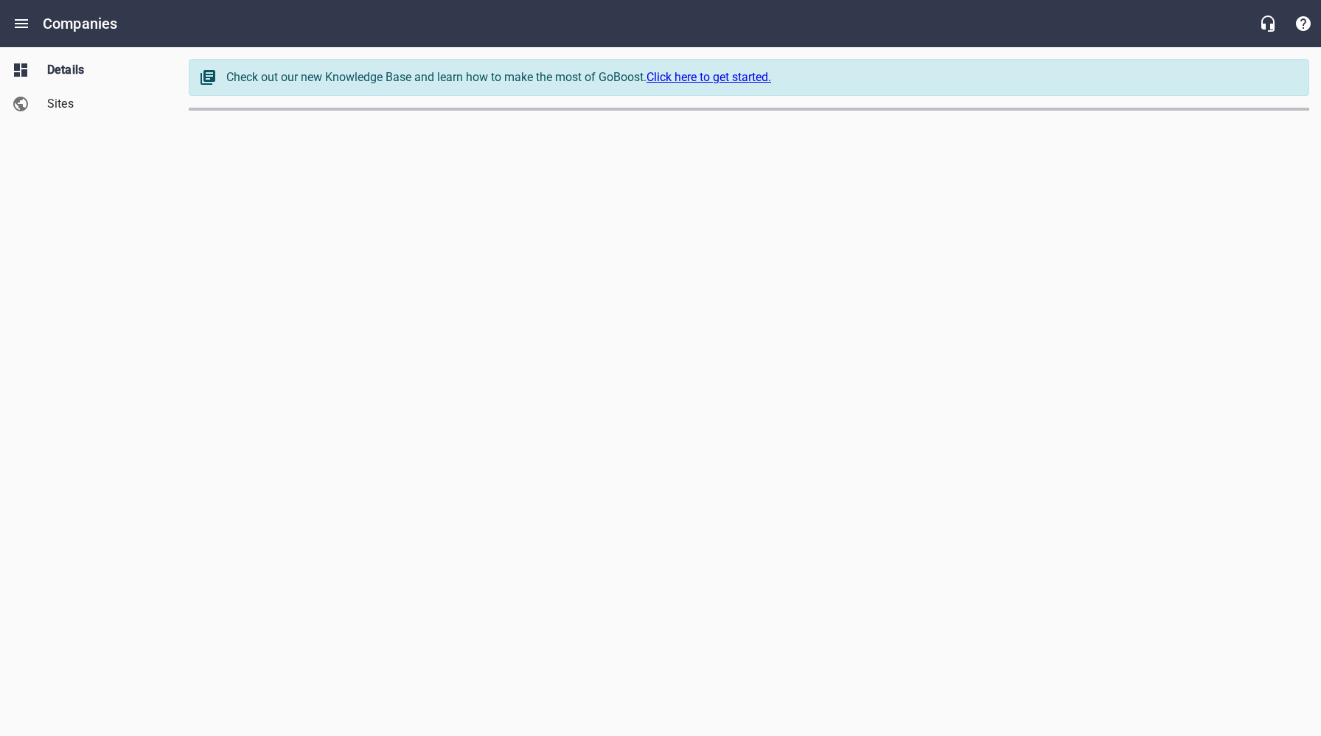
select select "[US_STATE]"
select select "62"
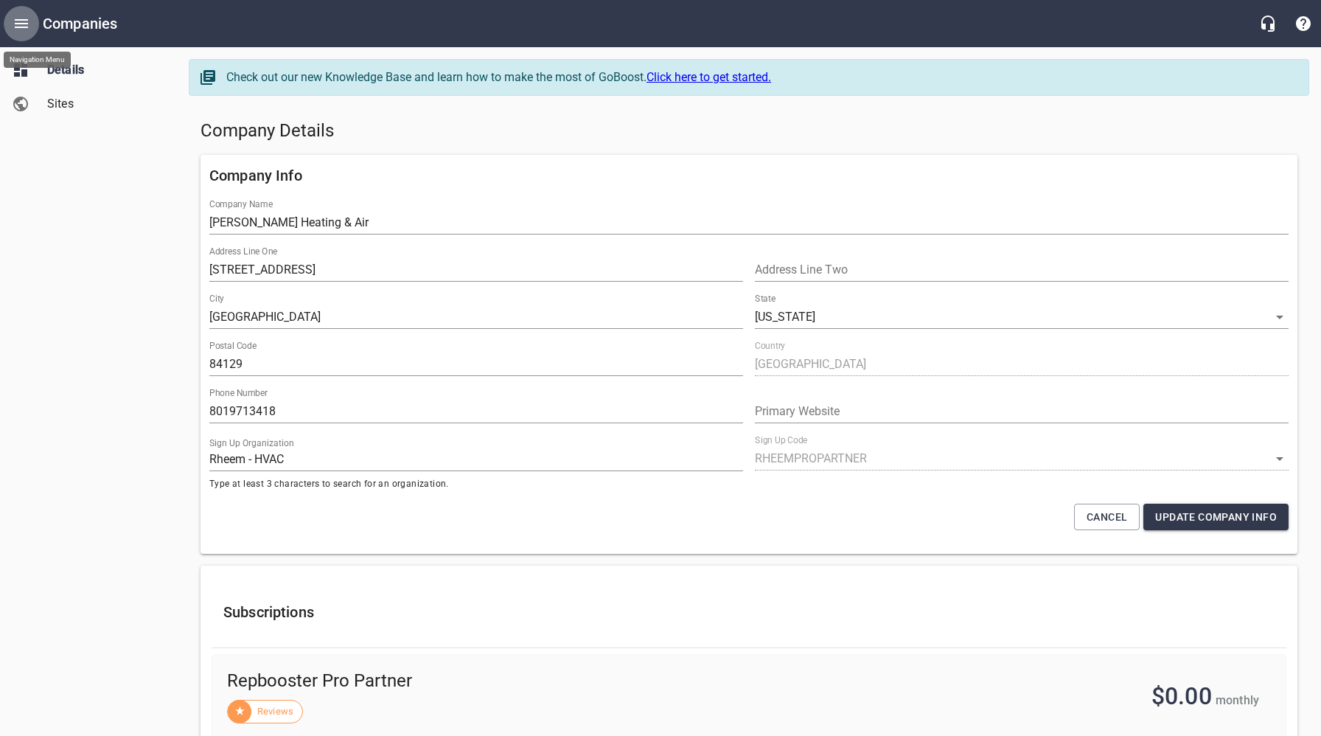
click at [21, 18] on icon "Open drawer" at bounding box center [22, 24] width 18 height 18
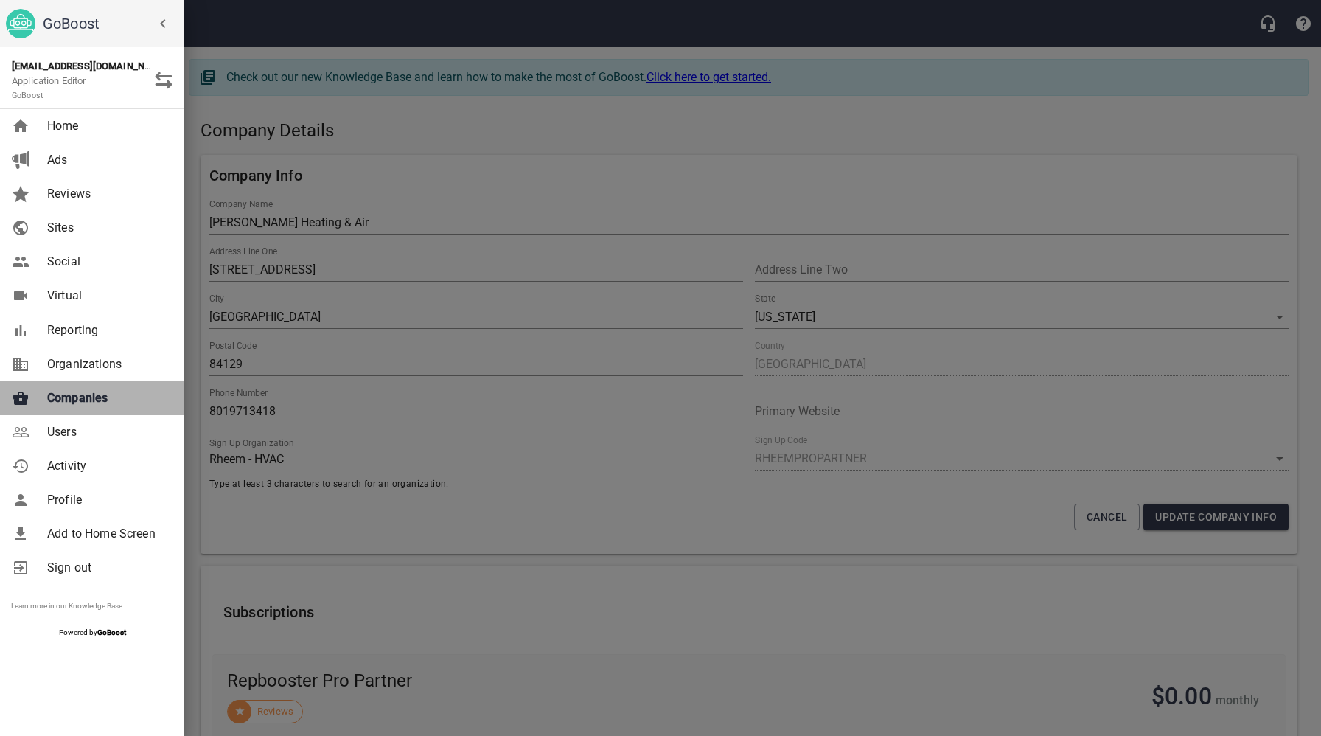
click at [88, 403] on span "Companies" at bounding box center [106, 398] width 119 height 18
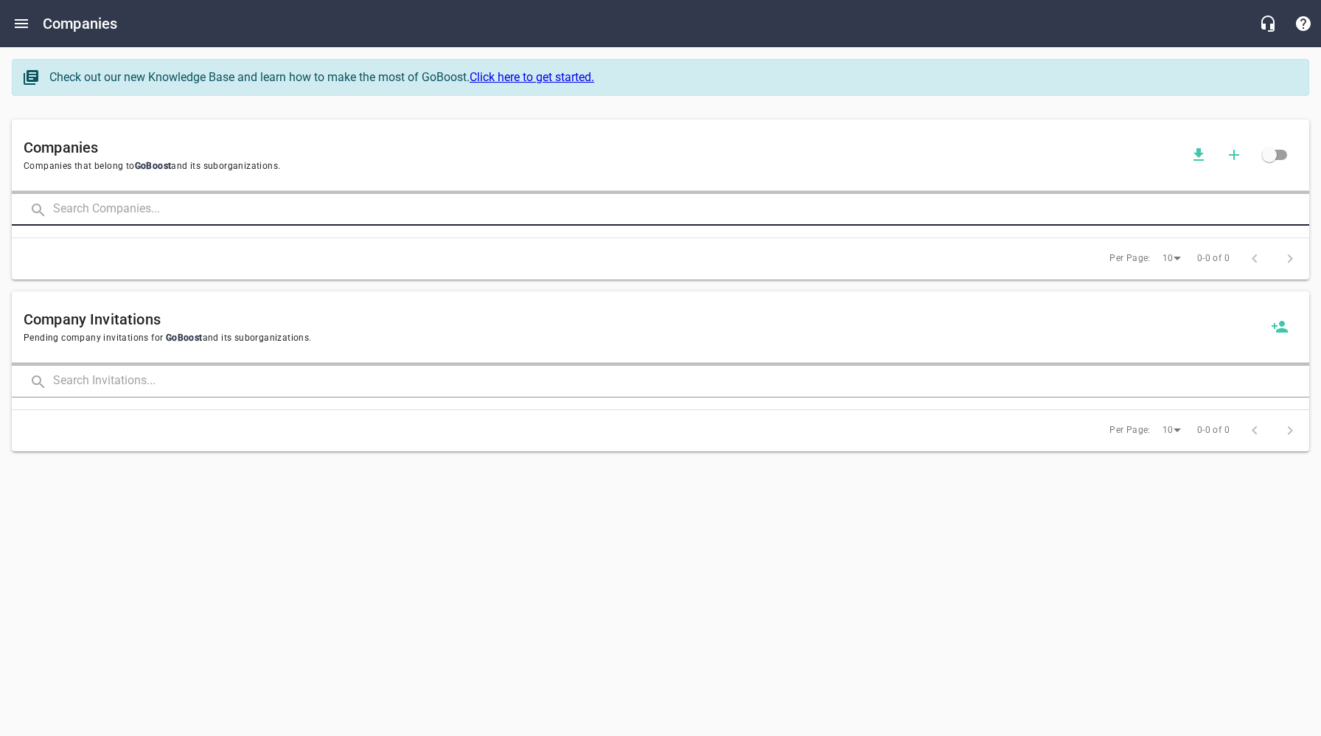
click at [184, 205] on input "text" at bounding box center [681, 210] width 1256 height 32
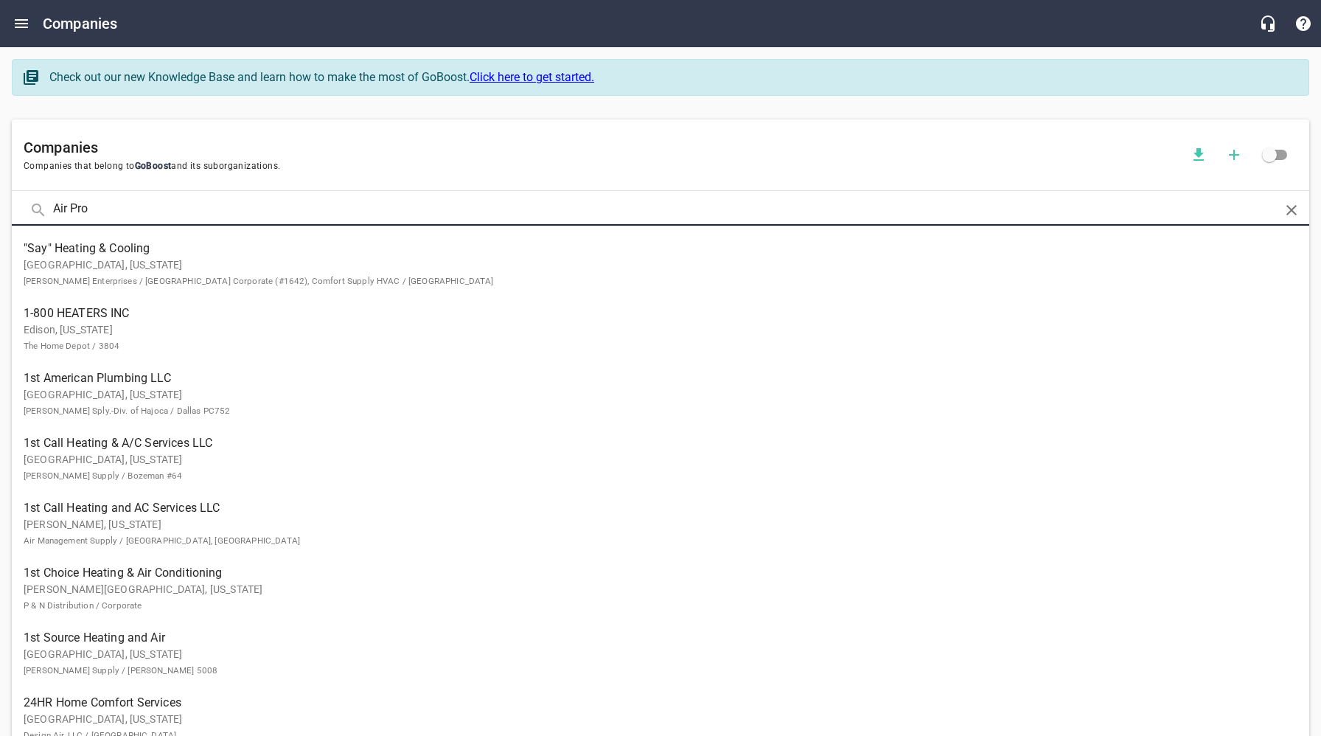
type input "Air Pro"
click button at bounding box center [0, 0] width 0 height 0
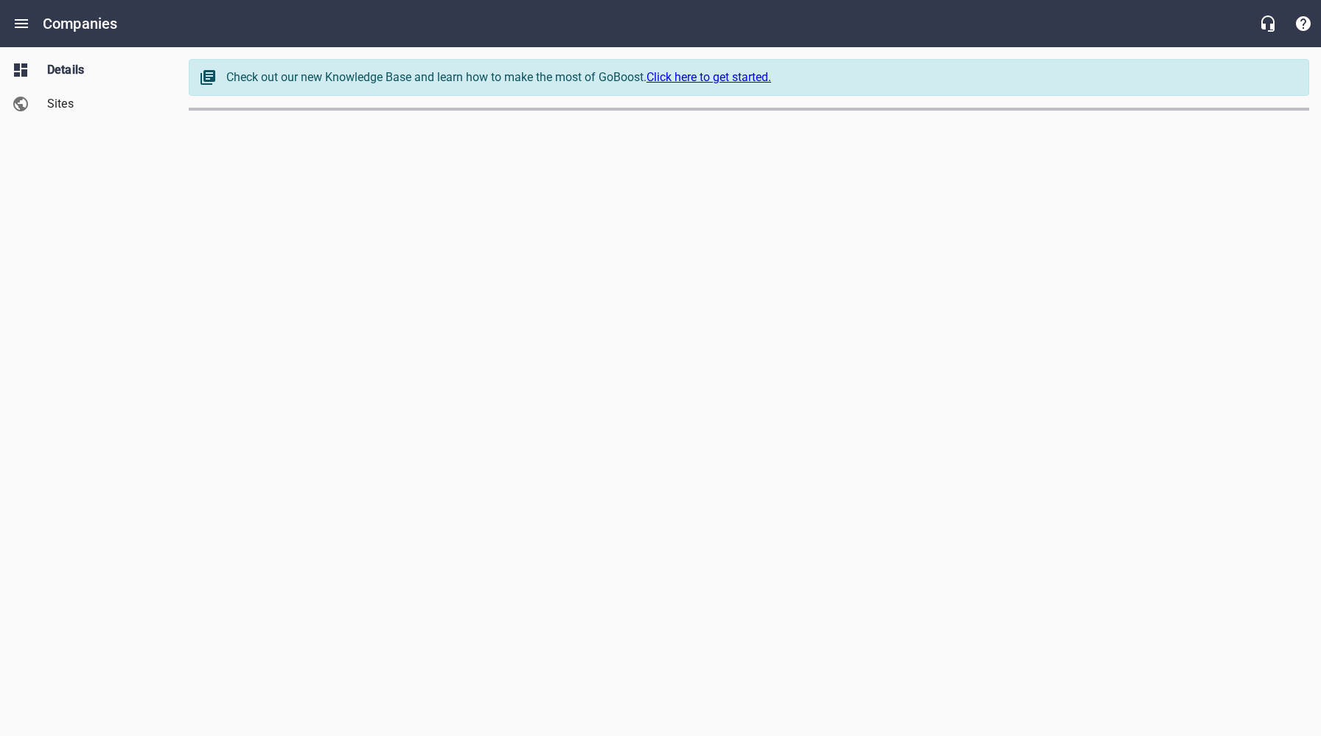
select select "[US_STATE]"
select select "62"
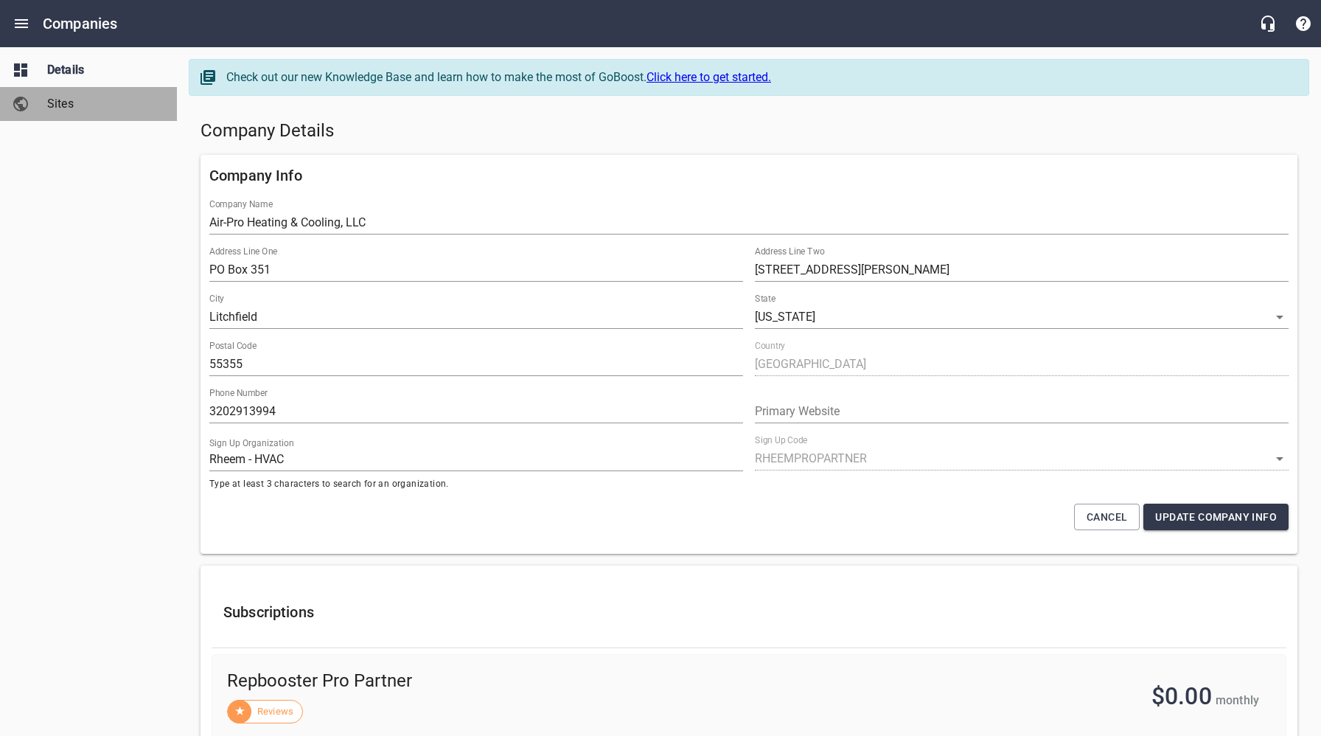
click at [63, 107] on span "Sites" at bounding box center [103, 104] width 112 height 18
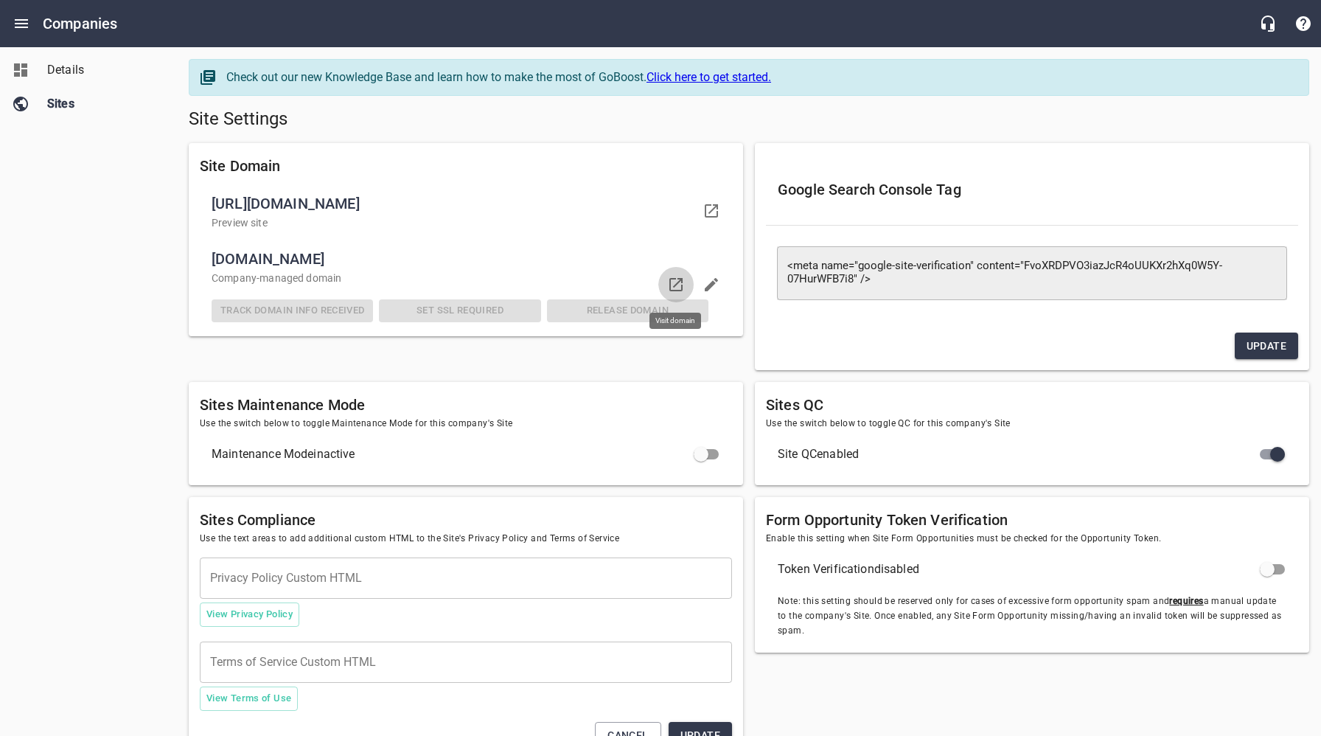
click at [678, 286] on icon at bounding box center [676, 285] width 18 height 18
click at [142, 230] on div "Details Sites" at bounding box center [89, 368] width 178 height 736
click at [83, 69] on span "Details" at bounding box center [103, 70] width 112 height 18
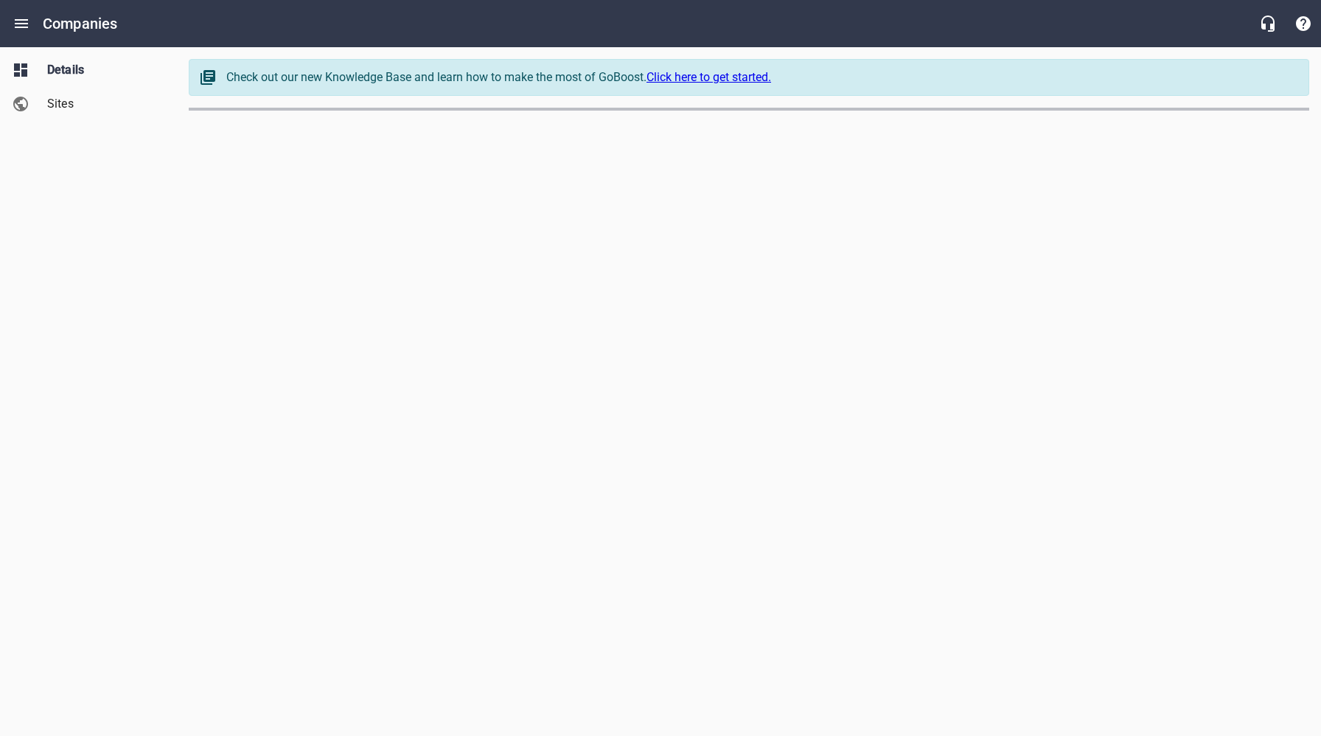
select select "[US_STATE]"
select select "62"
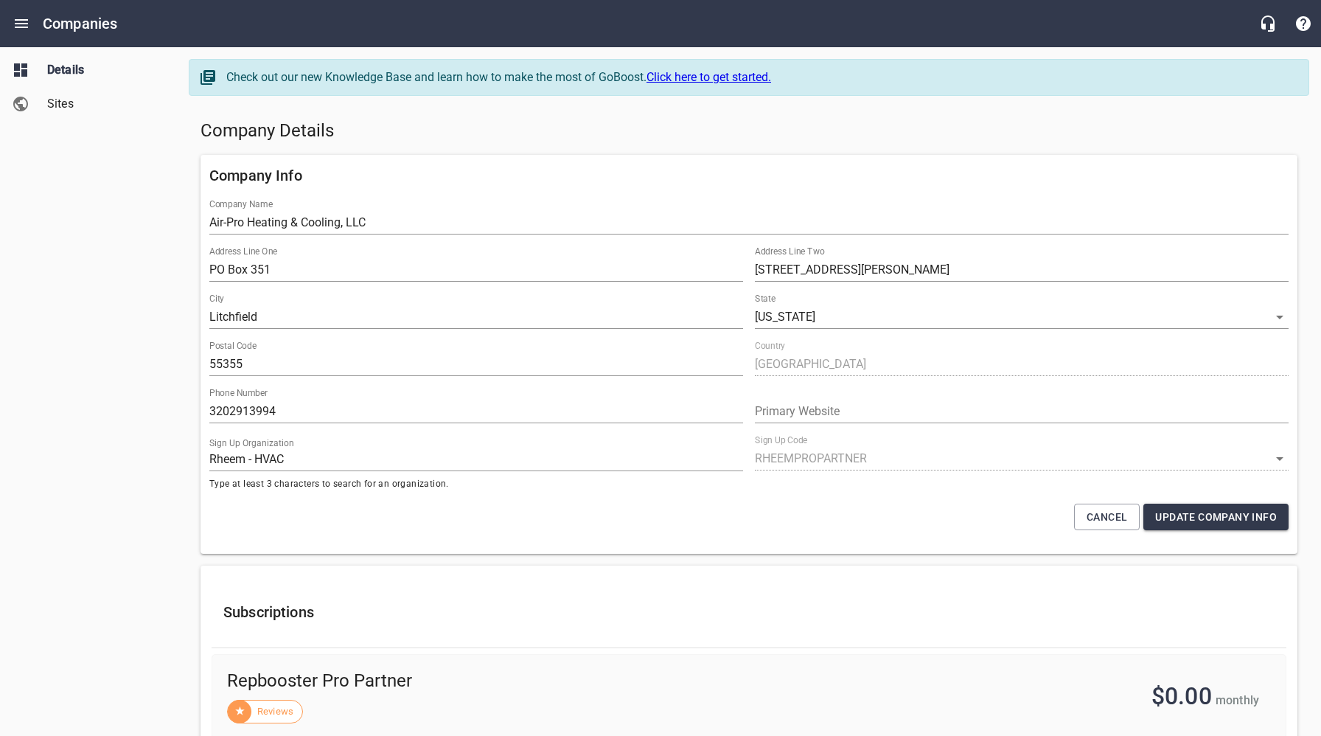
drag, startPoint x: 571, startPoint y: 146, endPoint x: 374, endPoint y: 5, distance: 242.0
click at [565, 141] on div "Company Details" at bounding box center [749, 131] width 1109 height 35
click at [154, 235] on div "Details Sites" at bounding box center [89, 368] width 178 height 736
click at [24, 27] on icon "Open drawer" at bounding box center [21, 23] width 13 height 9
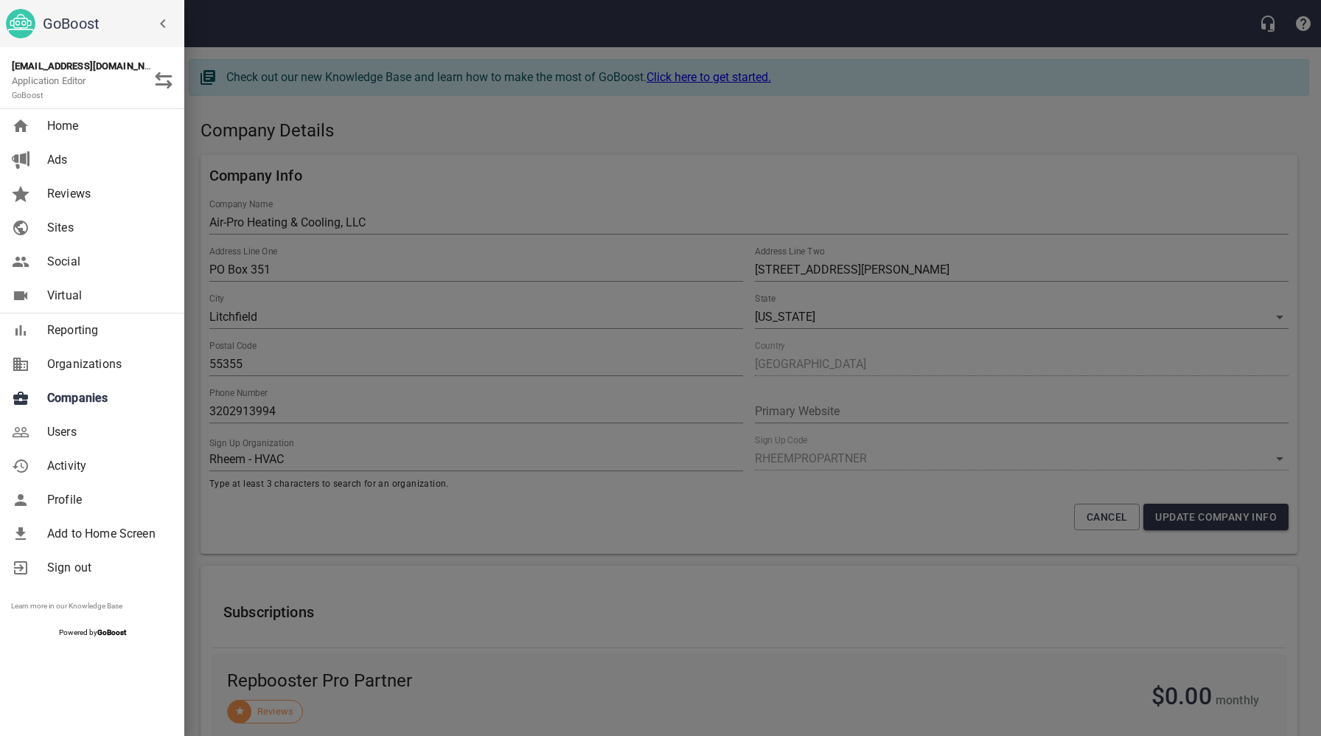
click at [89, 403] on span "Companies" at bounding box center [106, 398] width 119 height 18
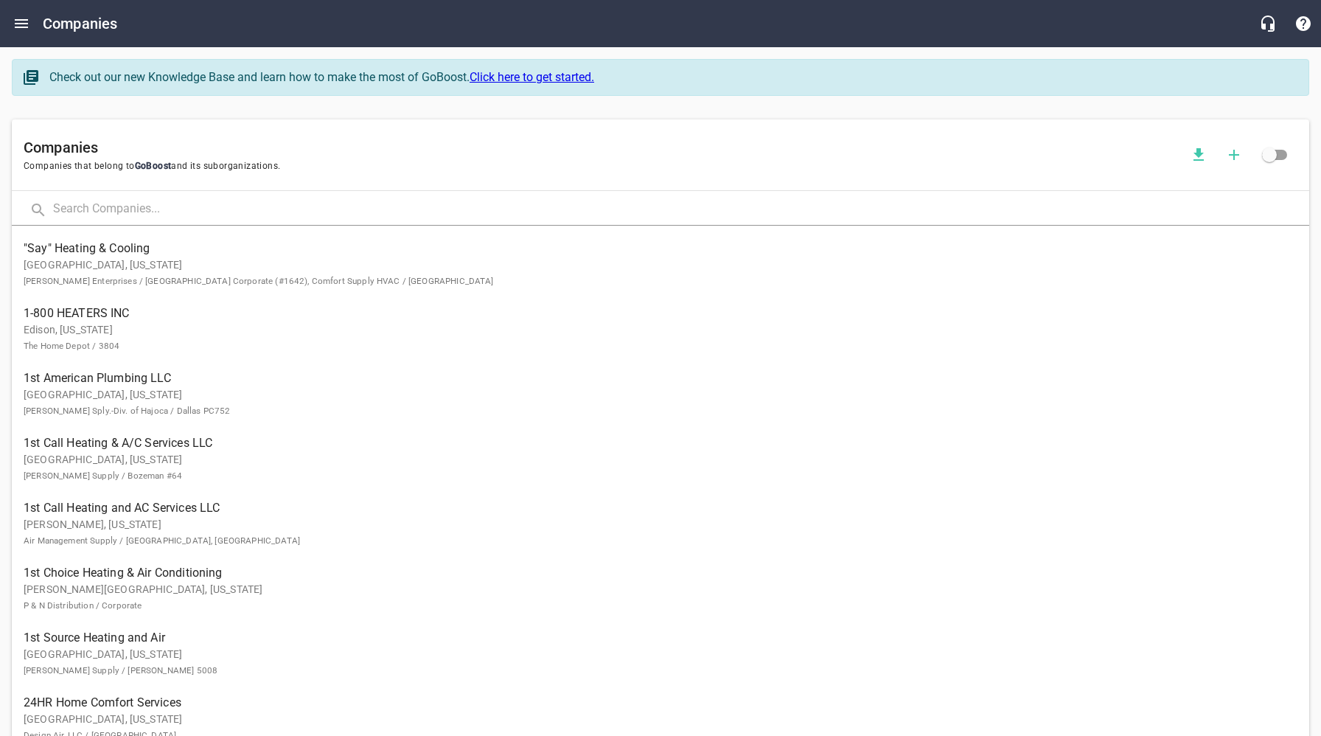
click at [257, 217] on input "text" at bounding box center [681, 210] width 1256 height 32
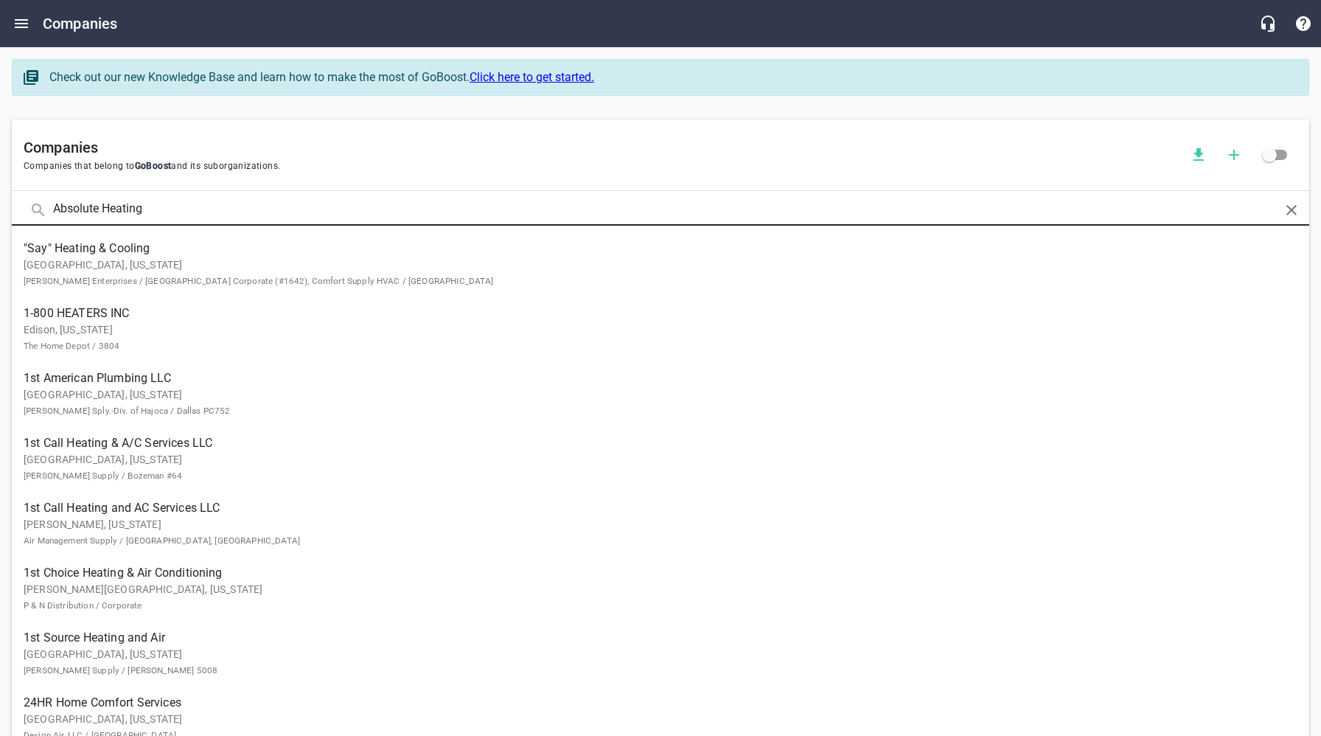
type input "Absolute Heating"
click button at bounding box center [0, 0] width 0 height 0
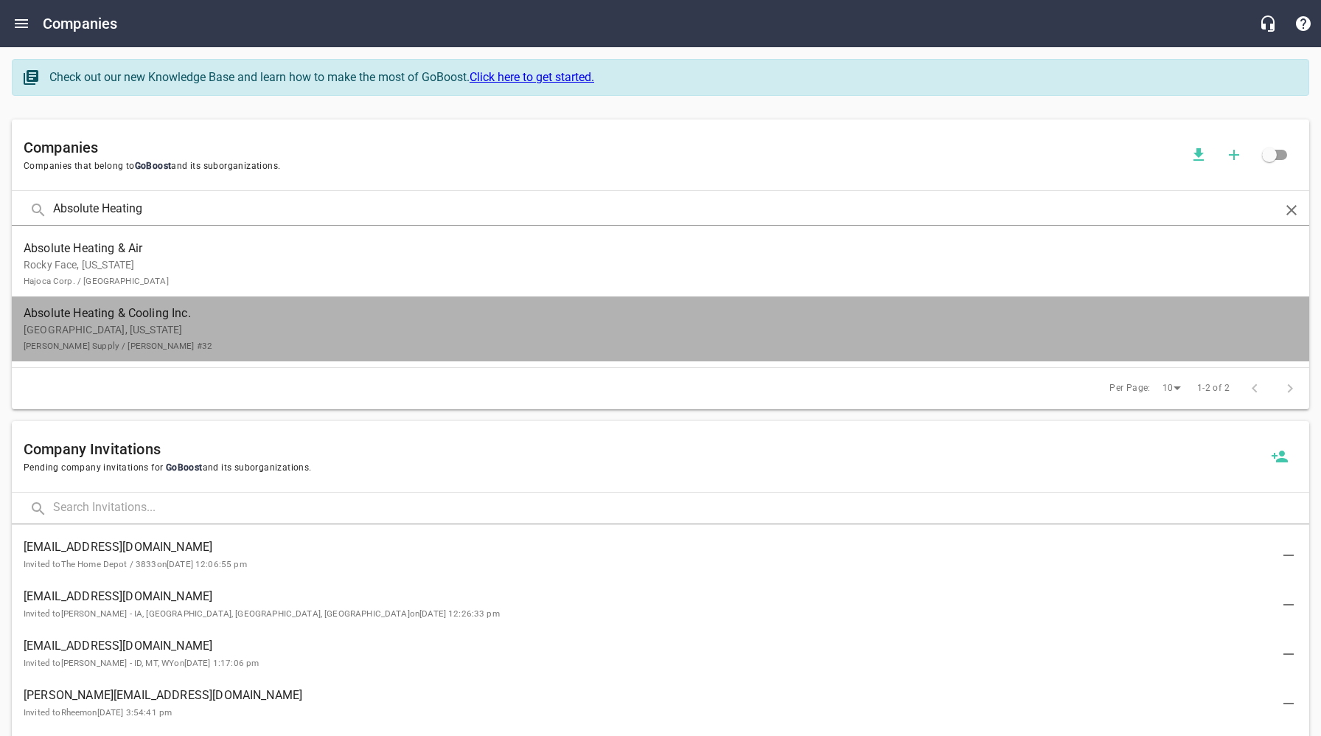
click at [83, 316] on span "Absolute Heating & Cooling Inc." at bounding box center [649, 313] width 1250 height 18
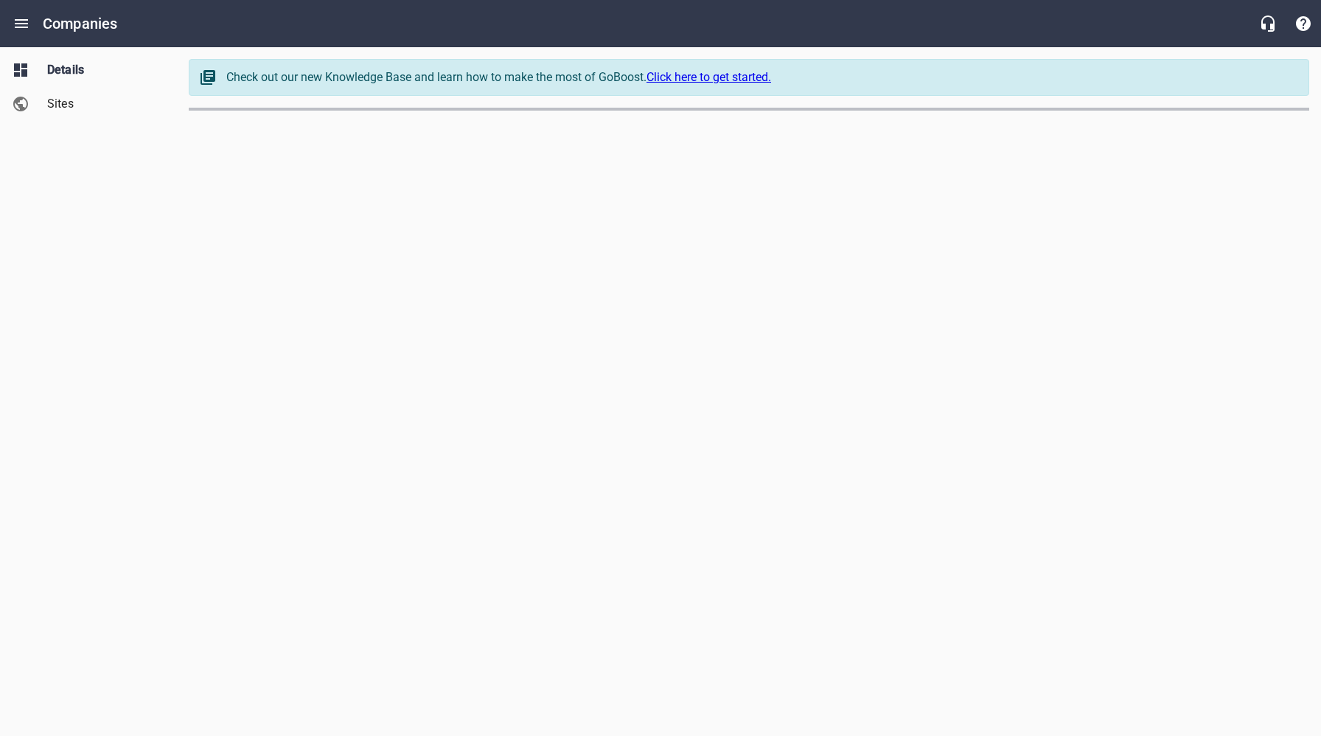
select select "[US_STATE]"
select select "62"
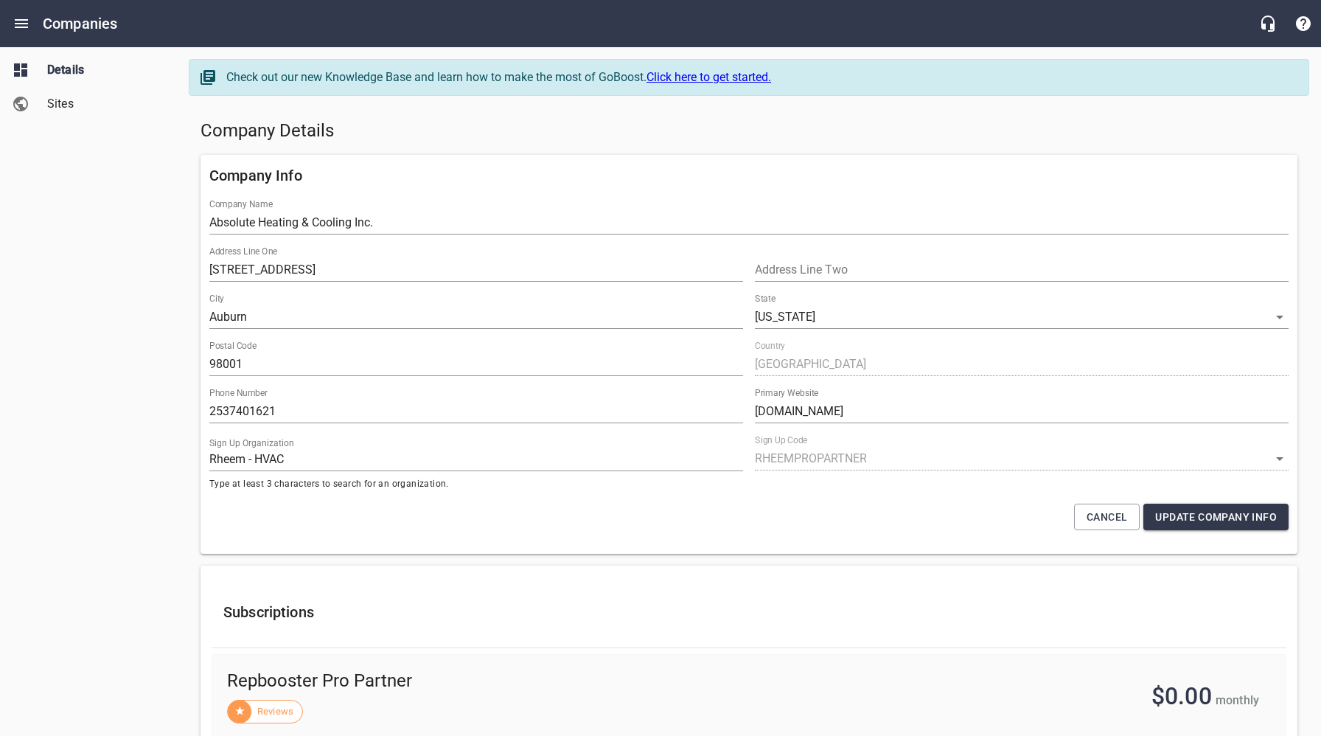
click at [65, 102] on span "Sites" at bounding box center [103, 104] width 112 height 18
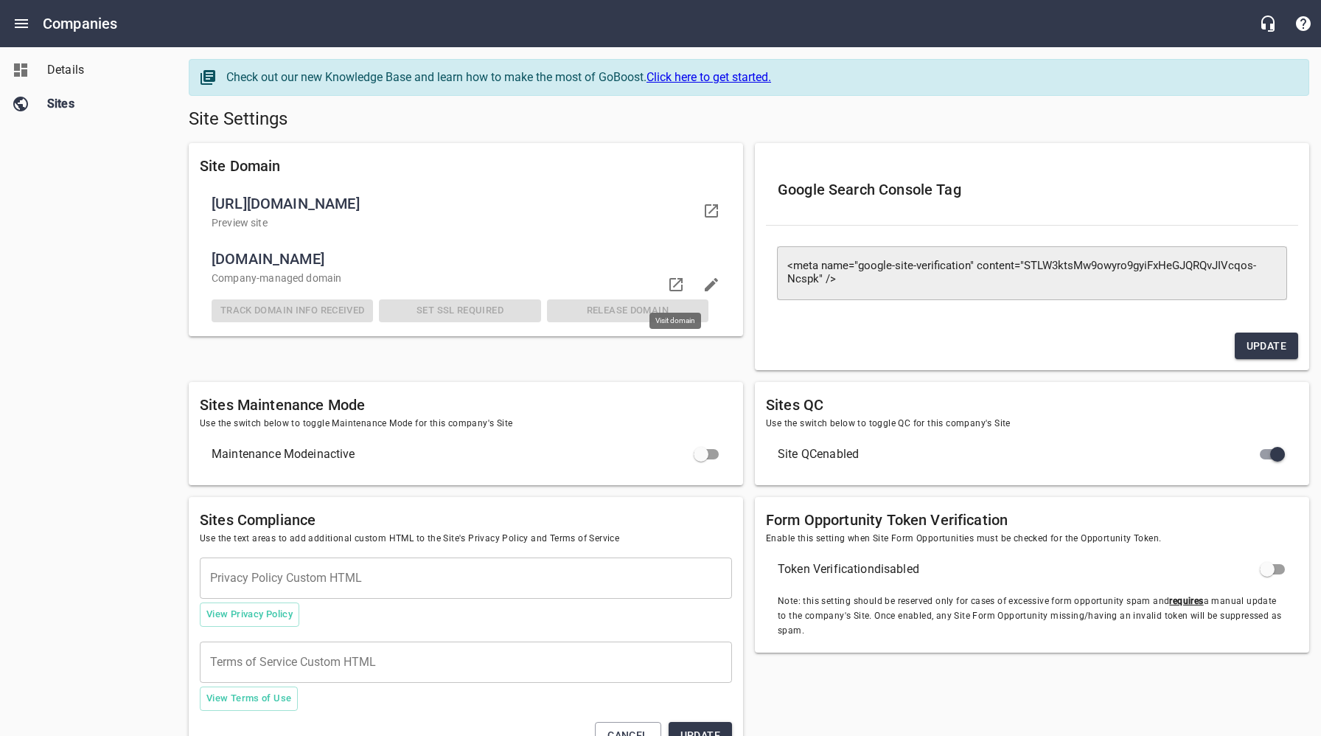
click at [682, 286] on icon at bounding box center [675, 284] width 13 height 13
click at [67, 80] on link "Details" at bounding box center [88, 70] width 177 height 34
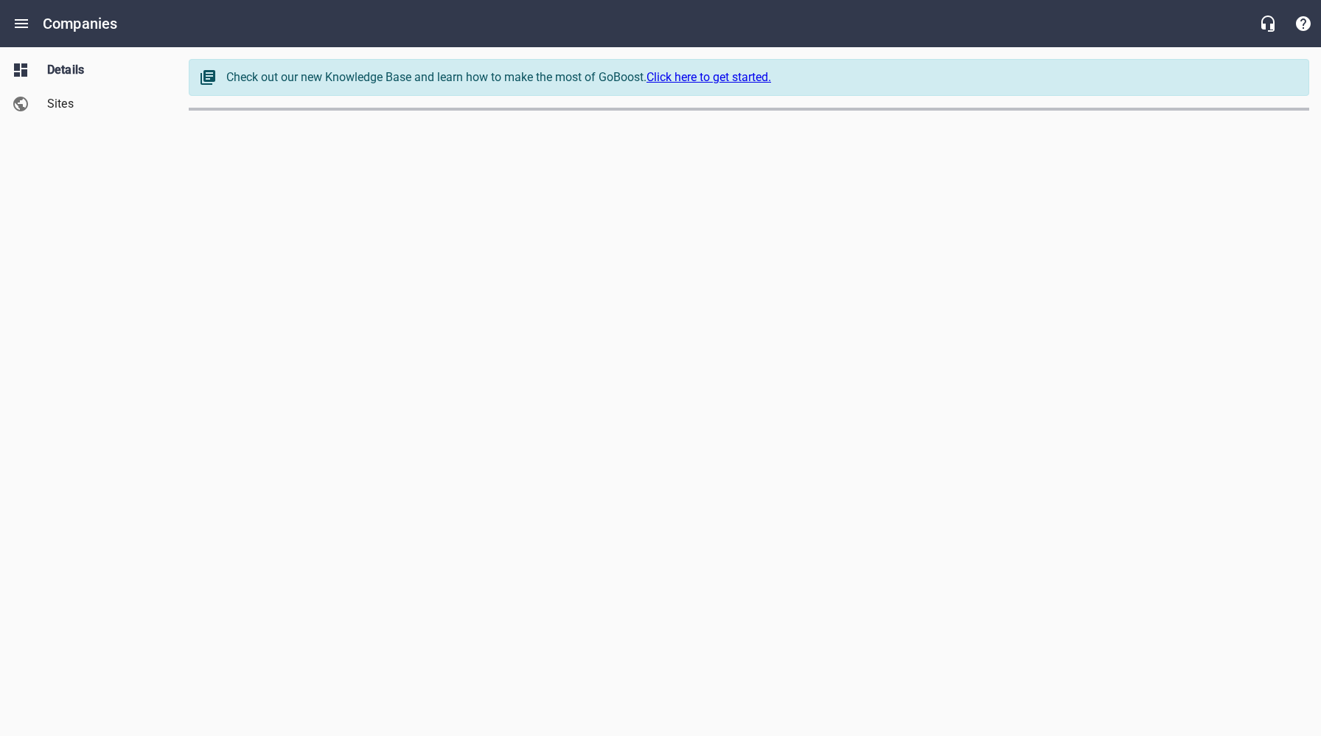
click at [182, 87] on main "Check out our new Knowledge Base and learn how to make the most of GoBoost. Cli…" at bounding box center [749, 84] width 1144 height 75
select select "[US_STATE]"
select select "62"
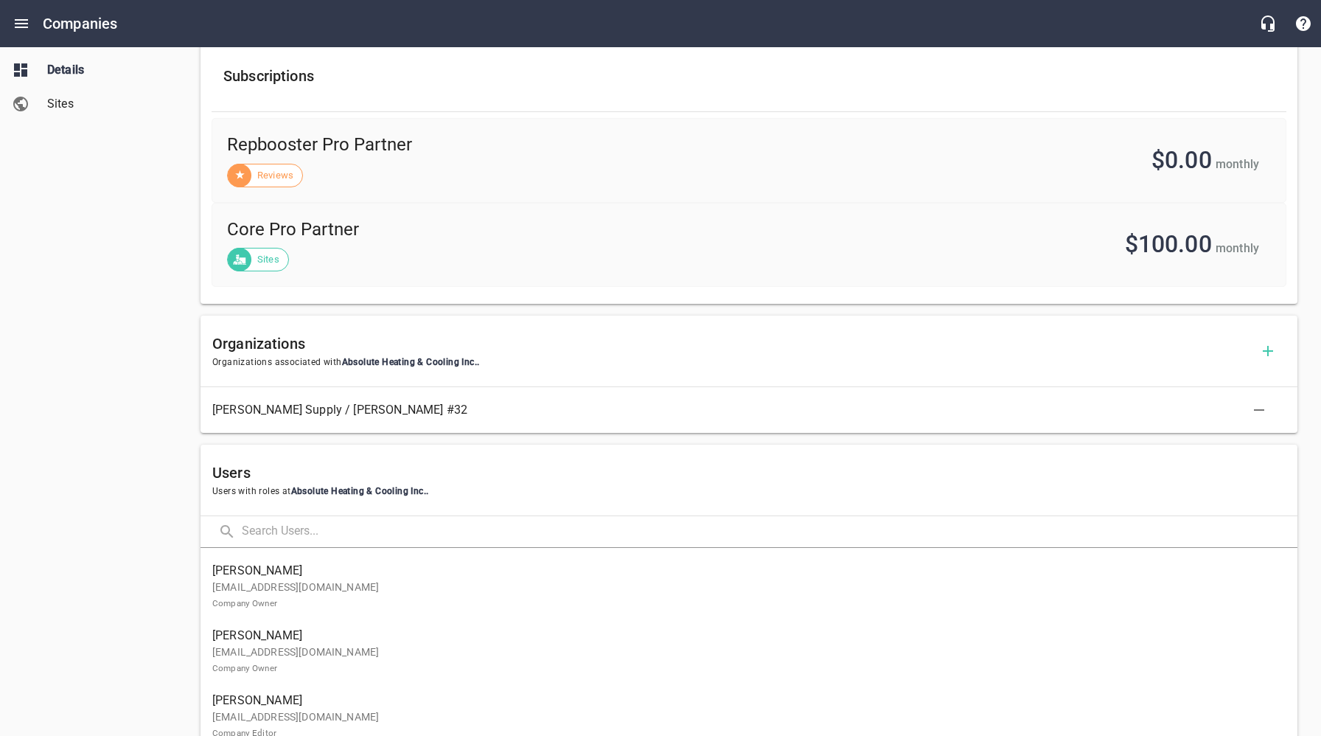
scroll to position [740, 0]
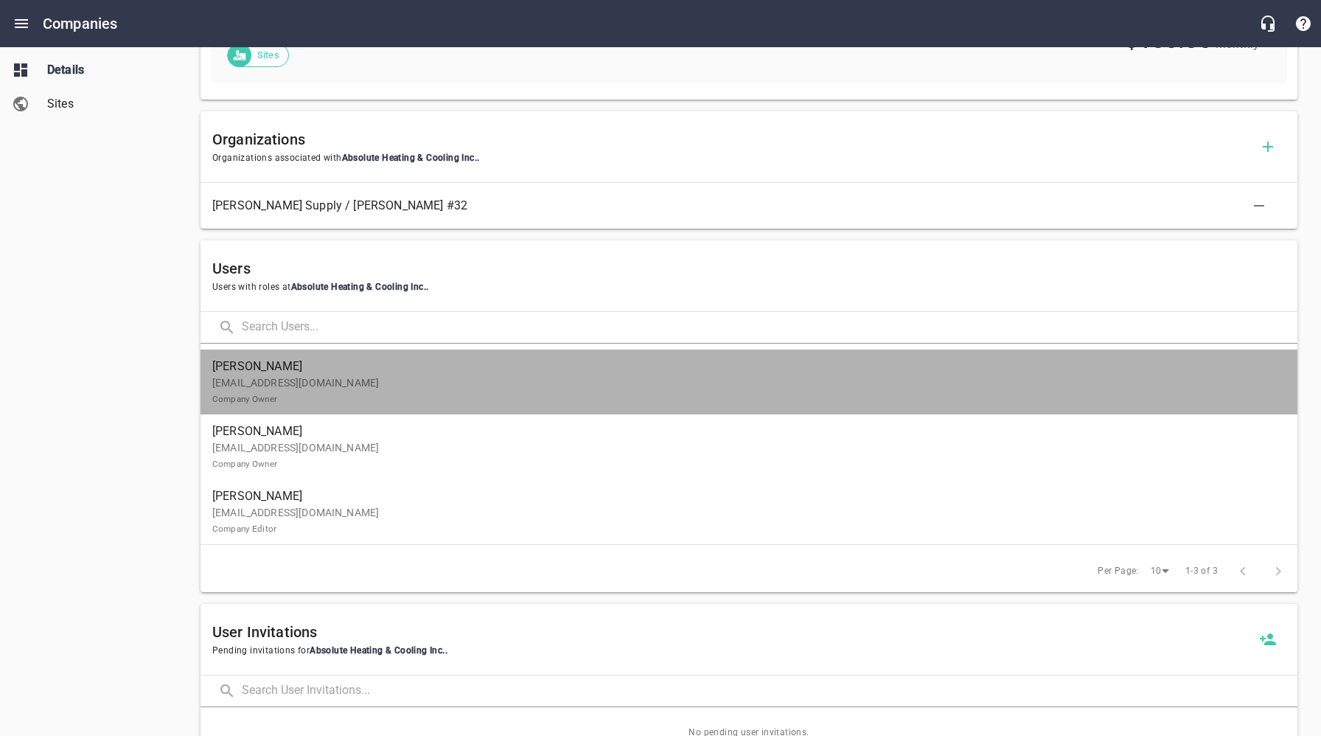
click at [347, 392] on p "carol_poole@comcast.net Company Owner" at bounding box center [742, 390] width 1061 height 31
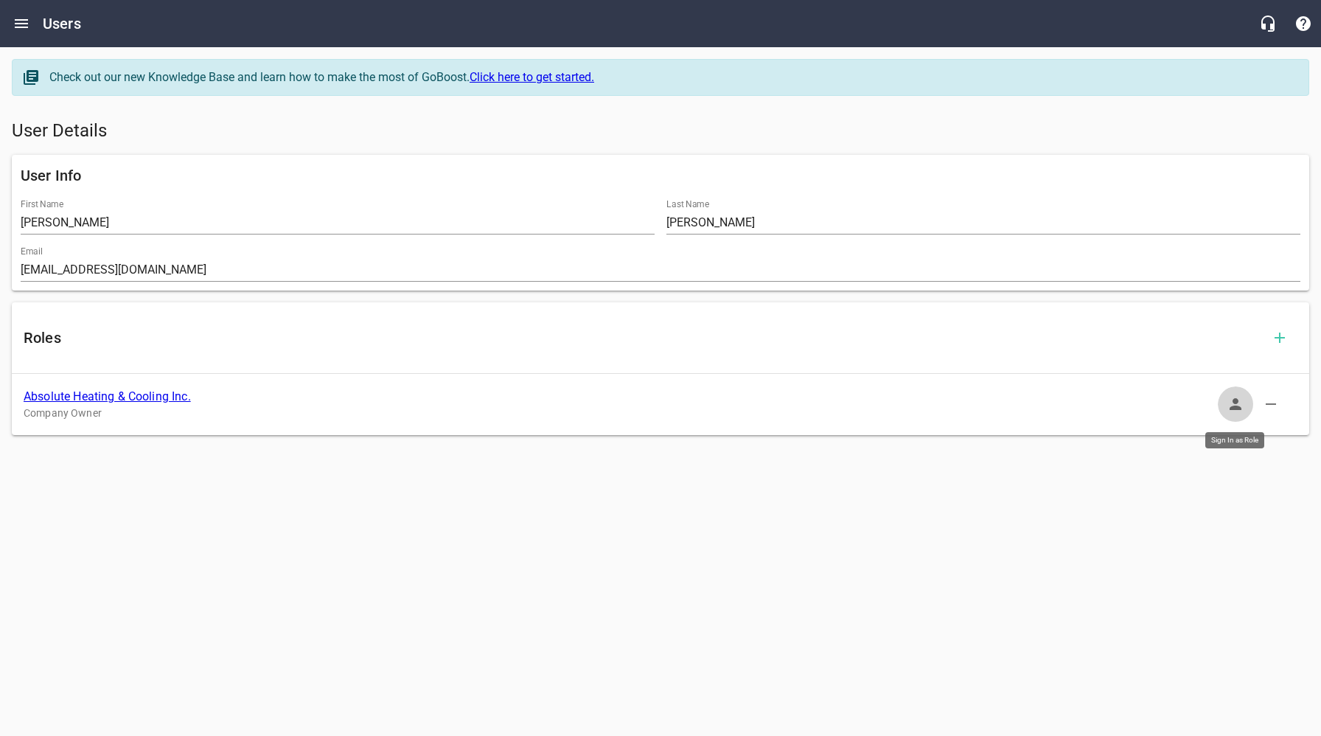
click at [1244, 402] on icon "button" at bounding box center [1236, 404] width 18 height 18
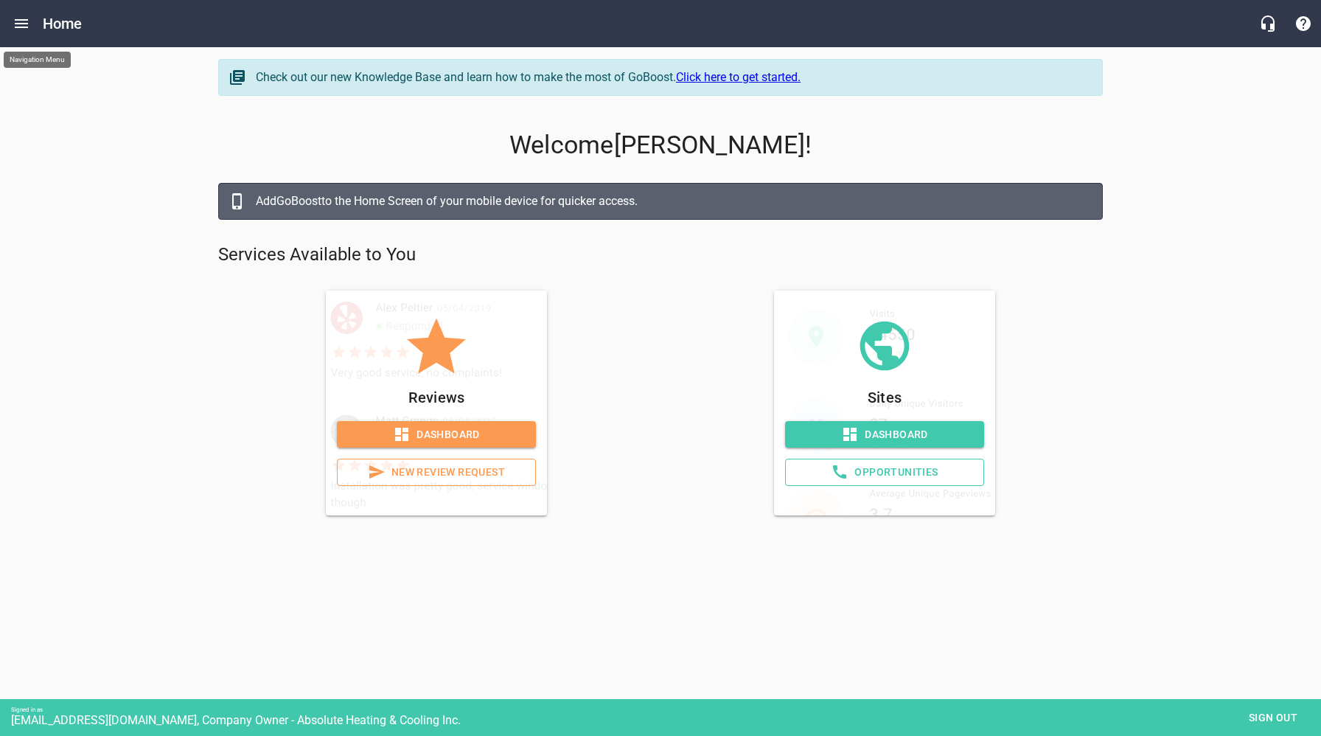
click at [24, 24] on icon "Open drawer" at bounding box center [22, 24] width 18 height 18
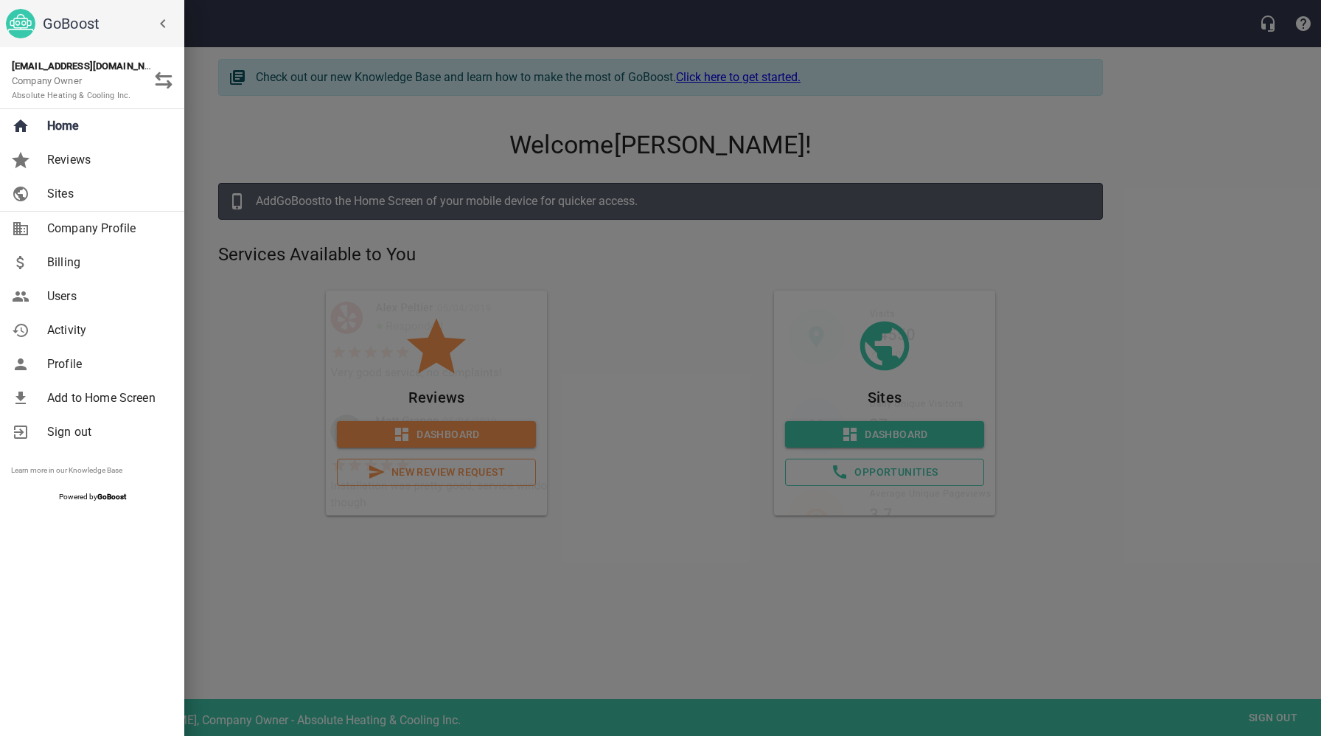
click at [70, 265] on span "Billing" at bounding box center [106, 263] width 119 height 18
